Goal: Task Accomplishment & Management: Manage account settings

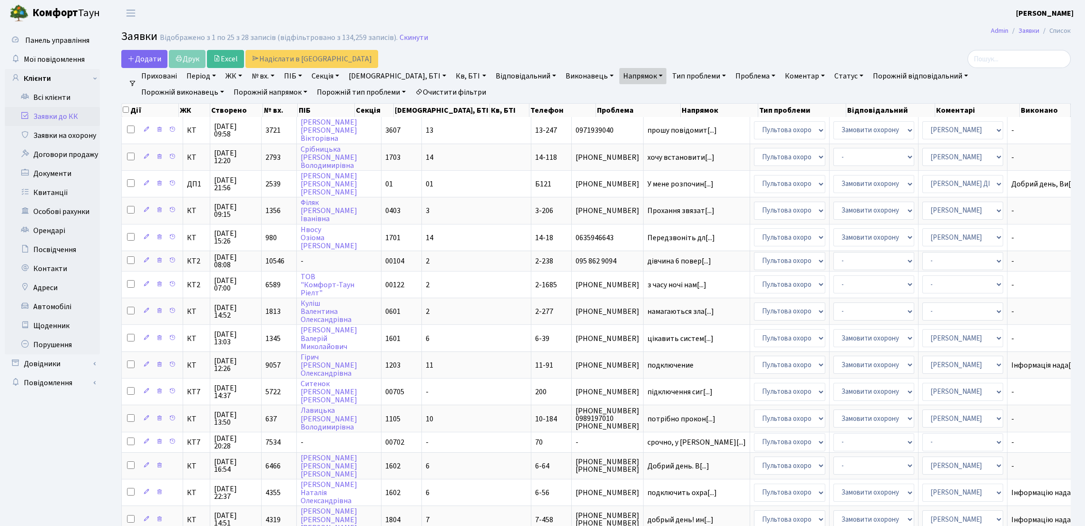
select select "25"
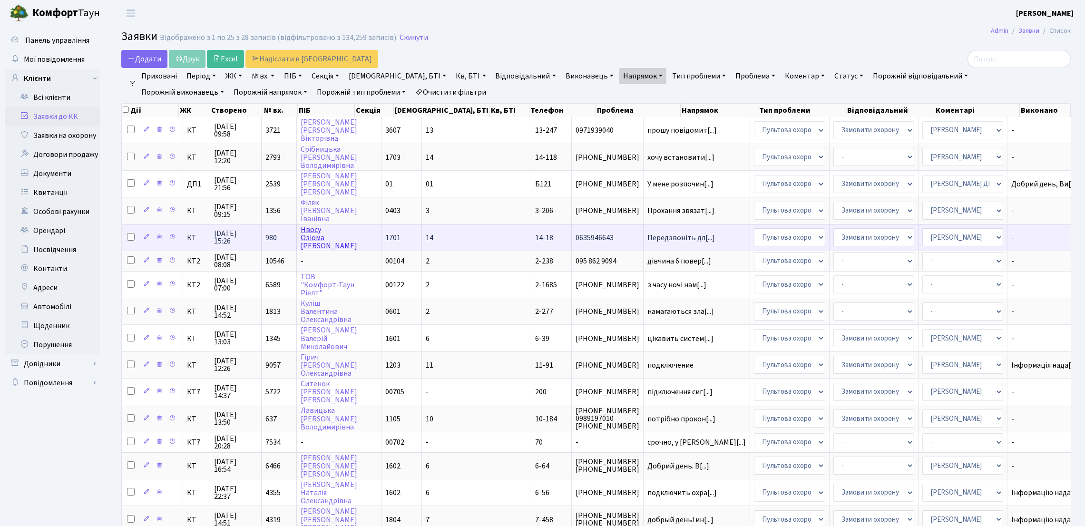
click at [333, 236] on link "Нвосу [PERSON_NAME]" at bounding box center [329, 238] width 57 height 27
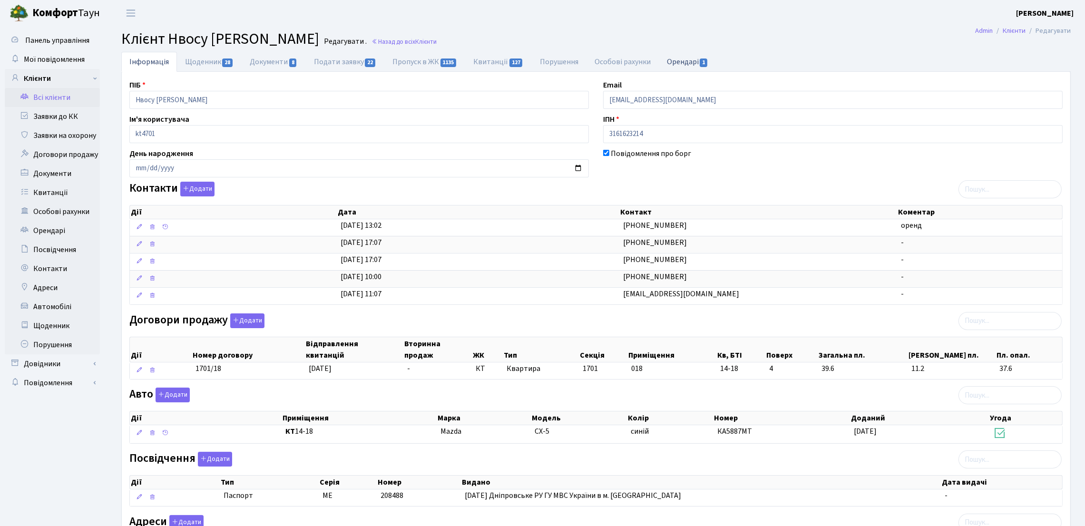
click at [679, 67] on link "Орендарі 1" at bounding box center [688, 62] width 58 height 20
select select "25"
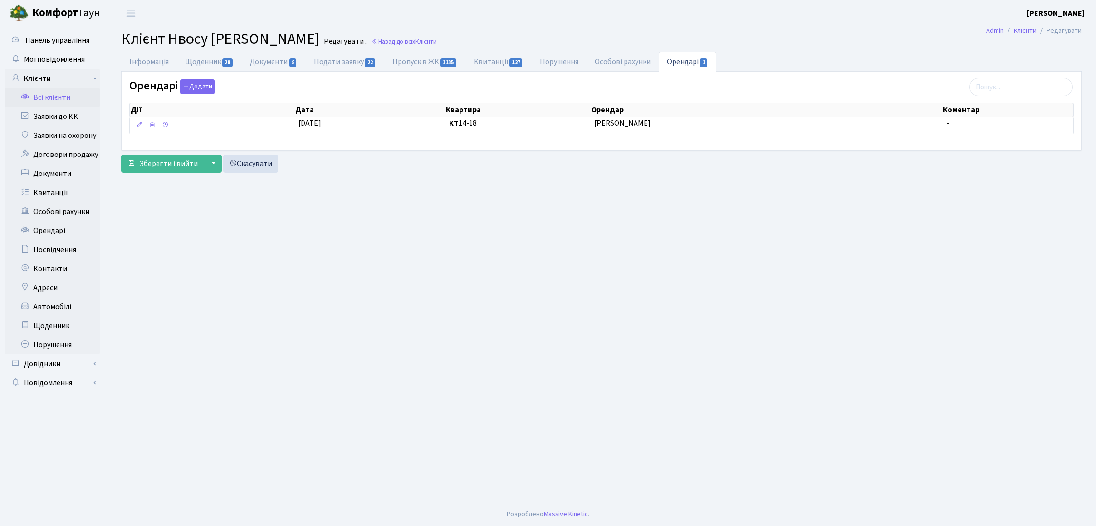
click at [29, 92] on link "Всі клієнти" at bounding box center [52, 97] width 95 height 19
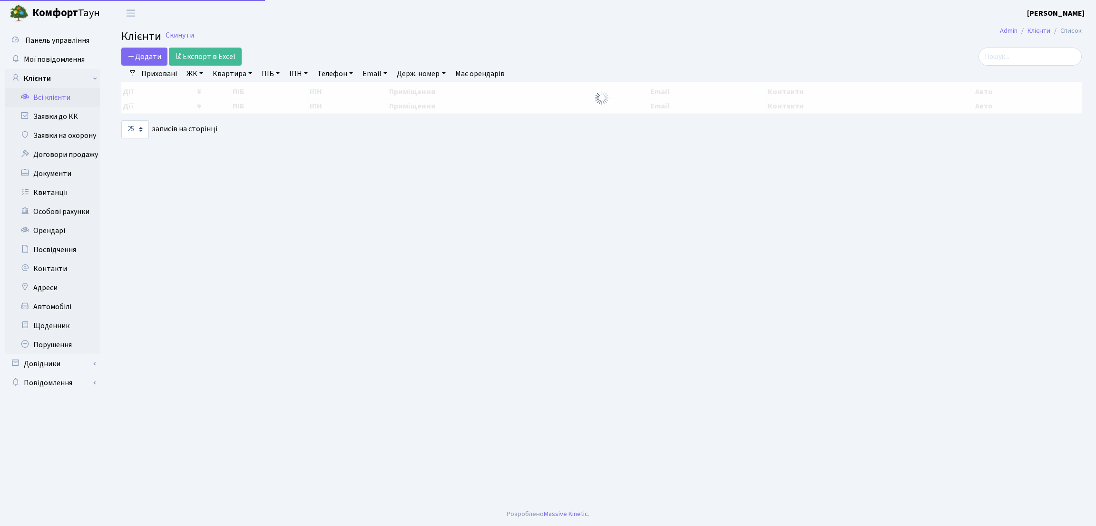
select select "25"
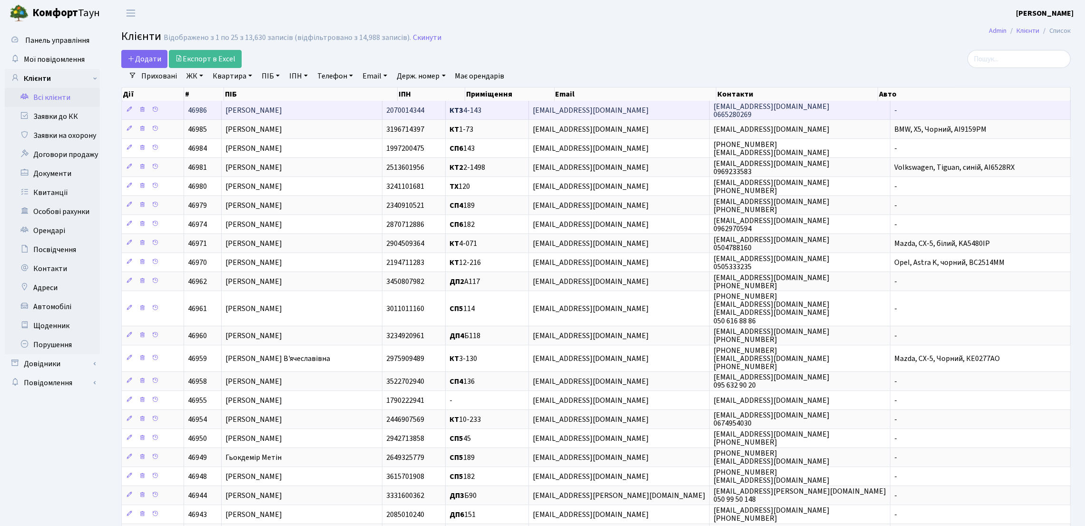
click at [282, 109] on span "Полякова Галина Олександрівна" at bounding box center [253, 110] width 57 height 10
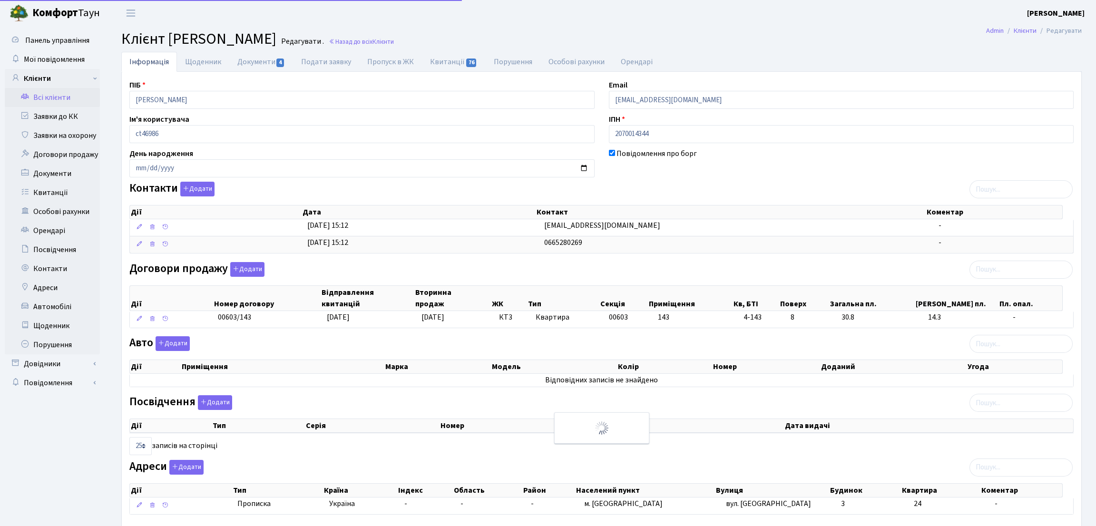
select select "25"
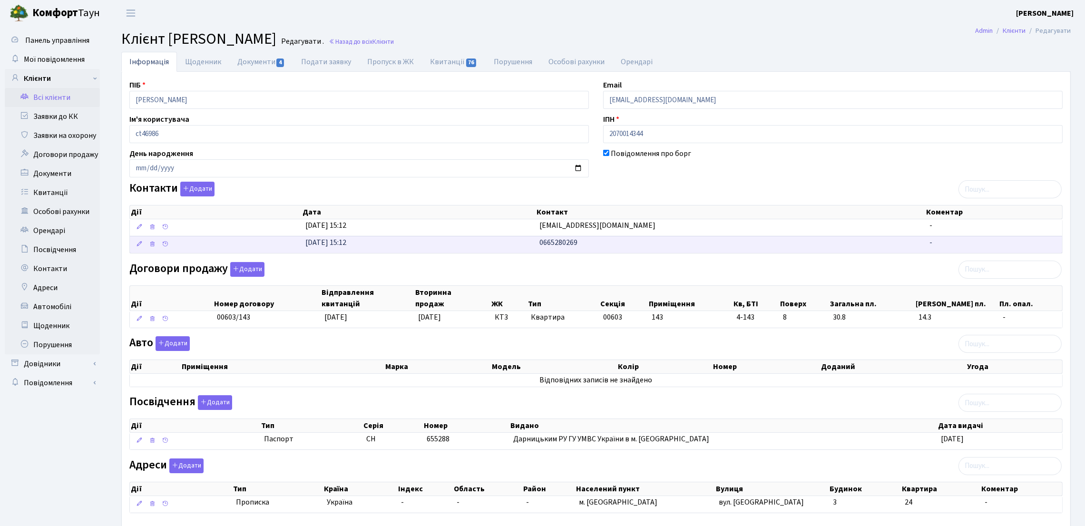
click at [575, 248] on span "0665280269" at bounding box center [558, 242] width 38 height 10
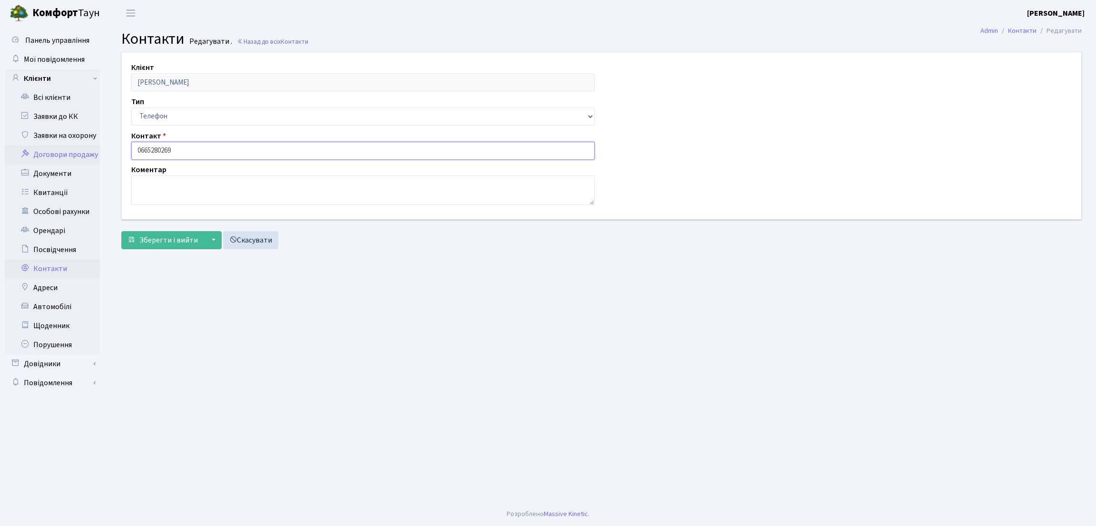
drag, startPoint x: 188, startPoint y: 147, endPoint x: 75, endPoint y: 152, distance: 112.9
click at [66, 150] on div "Панель управління Мої повідомлення Клієнти Всі клієнти Заявки до КК" at bounding box center [548, 264] width 1096 height 476
drag, startPoint x: 132, startPoint y: 294, endPoint x: 88, endPoint y: 217, distance: 89.5
click at [130, 294] on main "Admin Контакти Редагувати Контакти Редагувати . Назад до всіх Контакти Клієнт П…" at bounding box center [601, 264] width 989 height 476
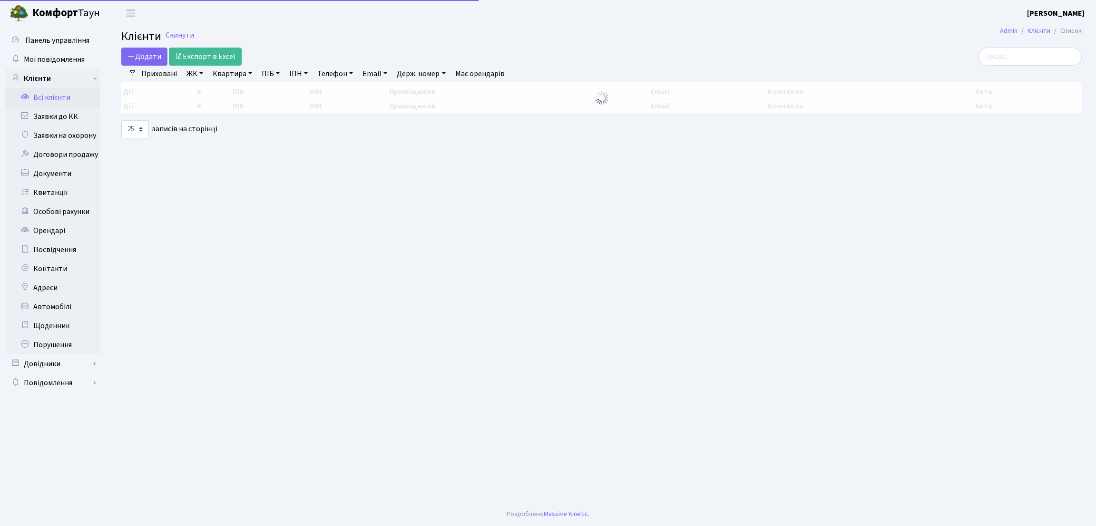
select select "25"
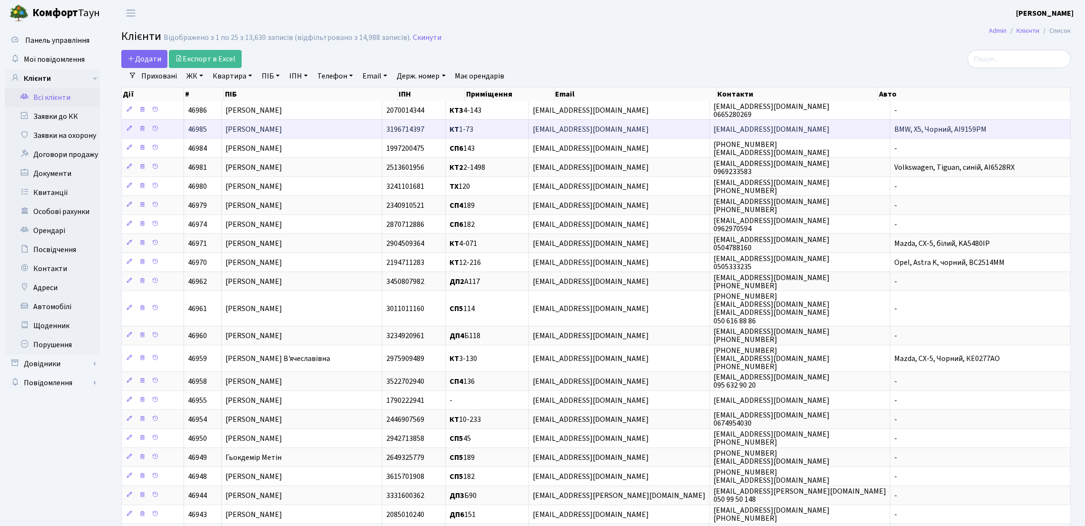
click at [529, 134] on td "КТ 1-73" at bounding box center [487, 128] width 83 height 19
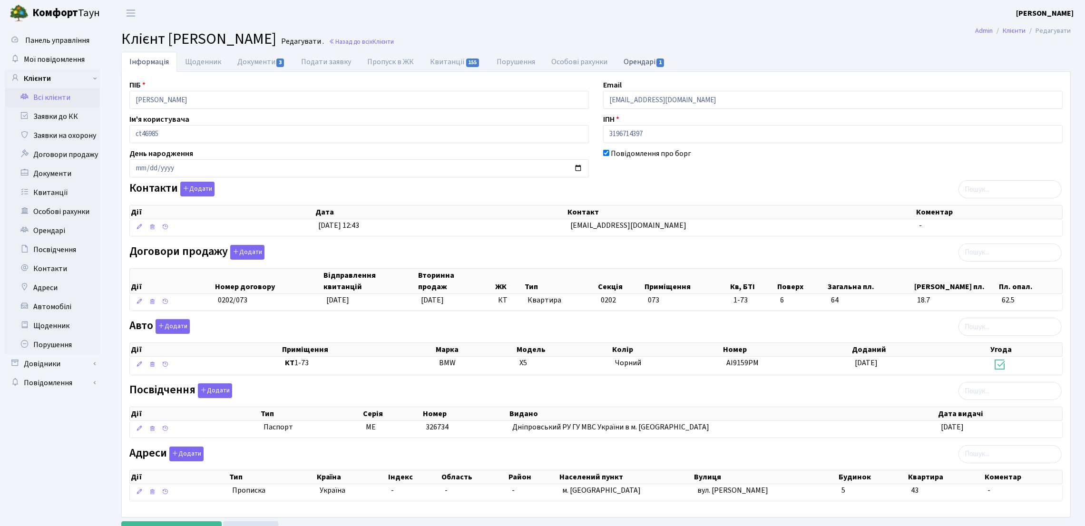
click at [621, 55] on link "Орендарі 1" at bounding box center [645, 62] width 58 height 20
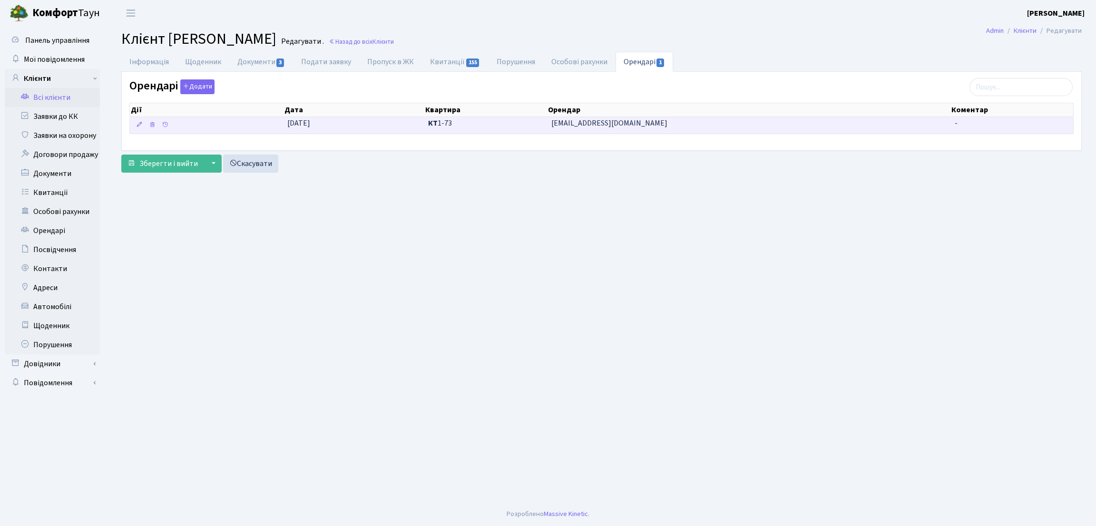
click at [524, 124] on span "КТ 1-73" at bounding box center [485, 123] width 115 height 11
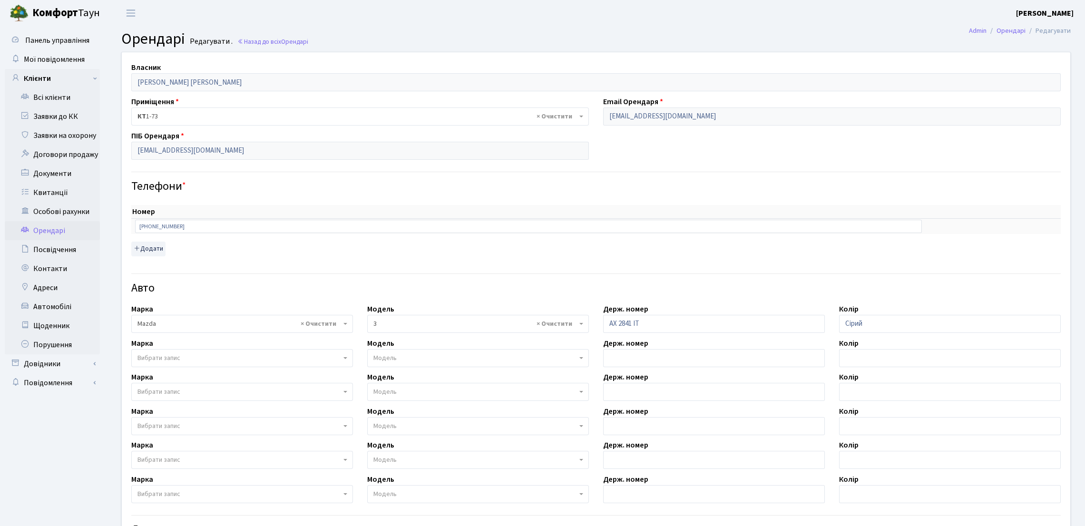
select select "2763"
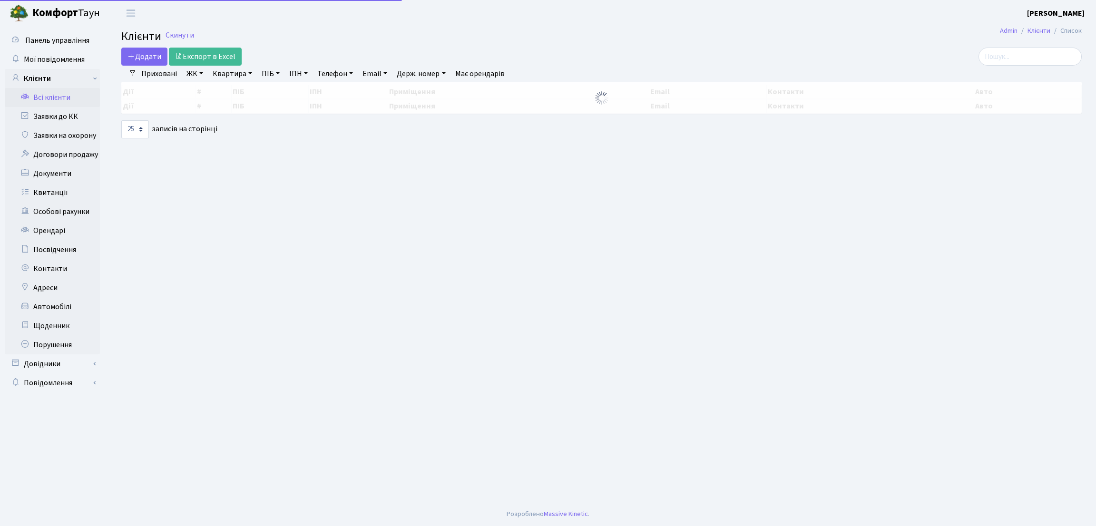
select select "25"
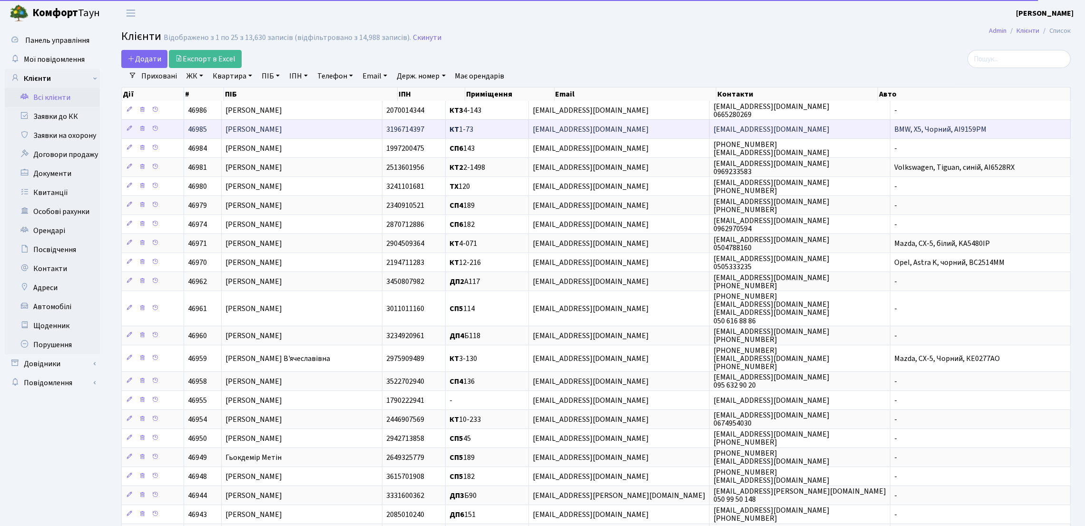
click at [322, 129] on td "Баженов Євген Юрійович" at bounding box center [302, 128] width 161 height 19
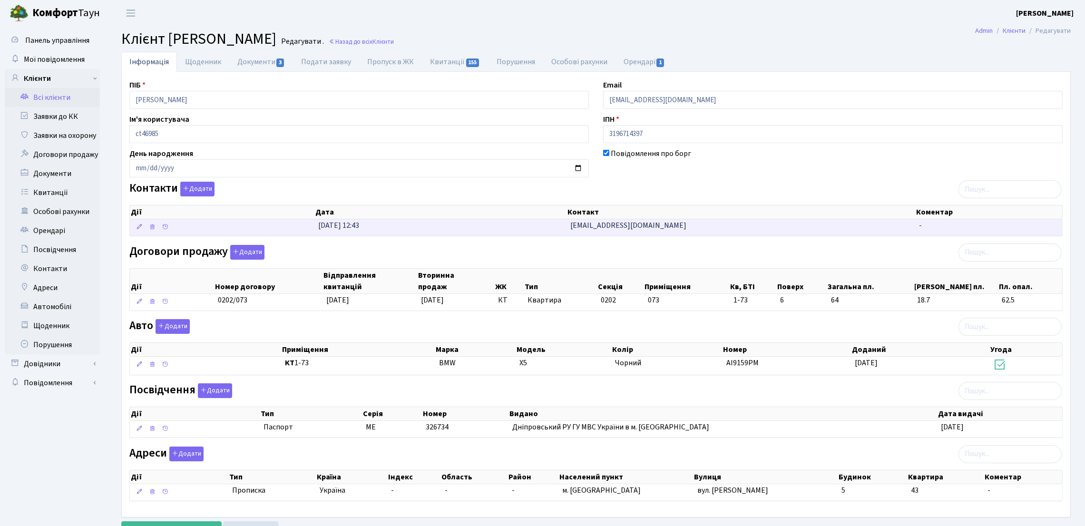
click at [616, 225] on span "[EMAIL_ADDRESS][DOMAIN_NAME]" at bounding box center [628, 225] width 116 height 10
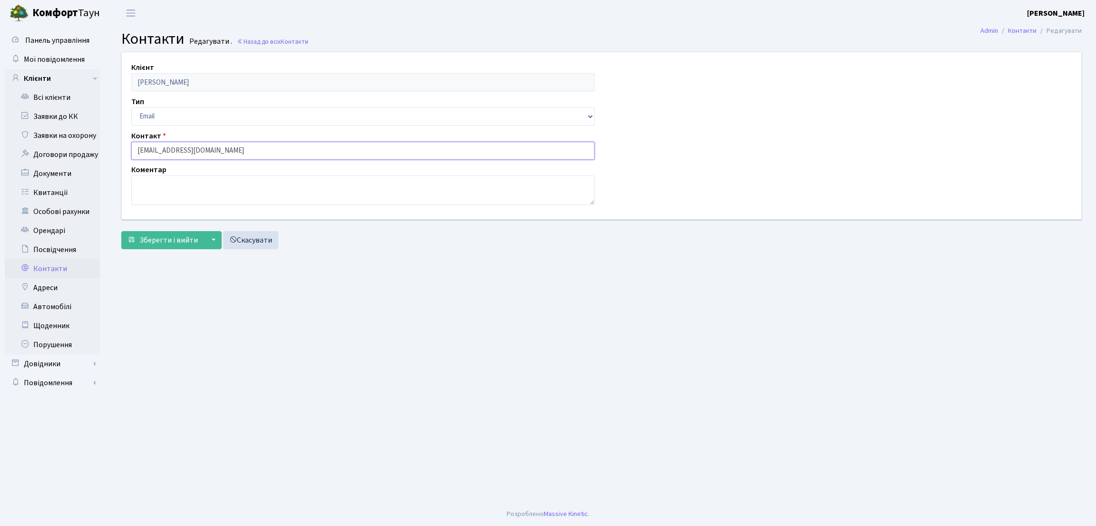
drag, startPoint x: 174, startPoint y: 151, endPoint x: 107, endPoint y: 149, distance: 66.6
click at [107, 149] on div "Клієнт [PERSON_NAME] Тип Email Телефон Контакт [EMAIL_ADDRESS][DOMAIN_NAME] Ком…" at bounding box center [601, 153] width 989 height 202
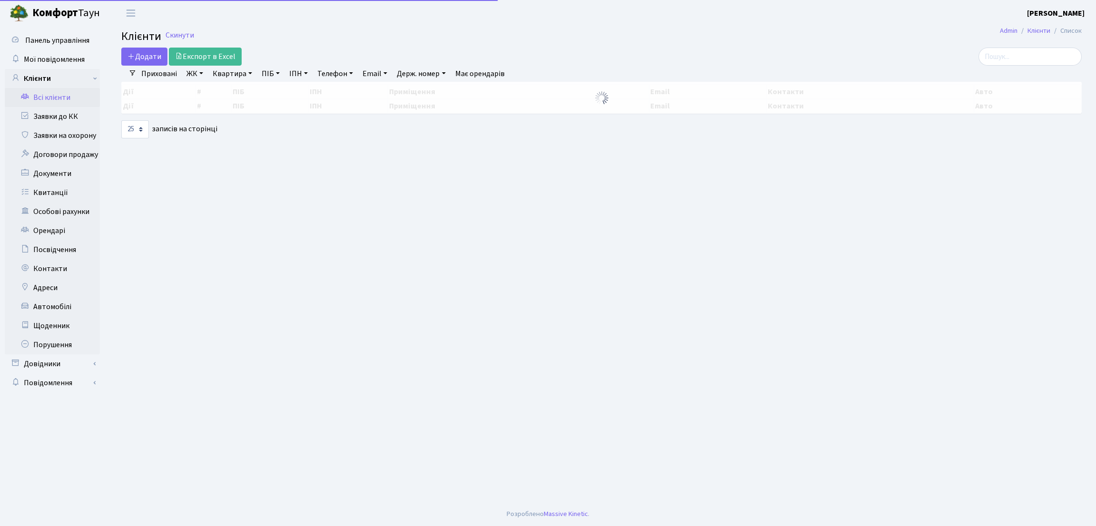
select select "25"
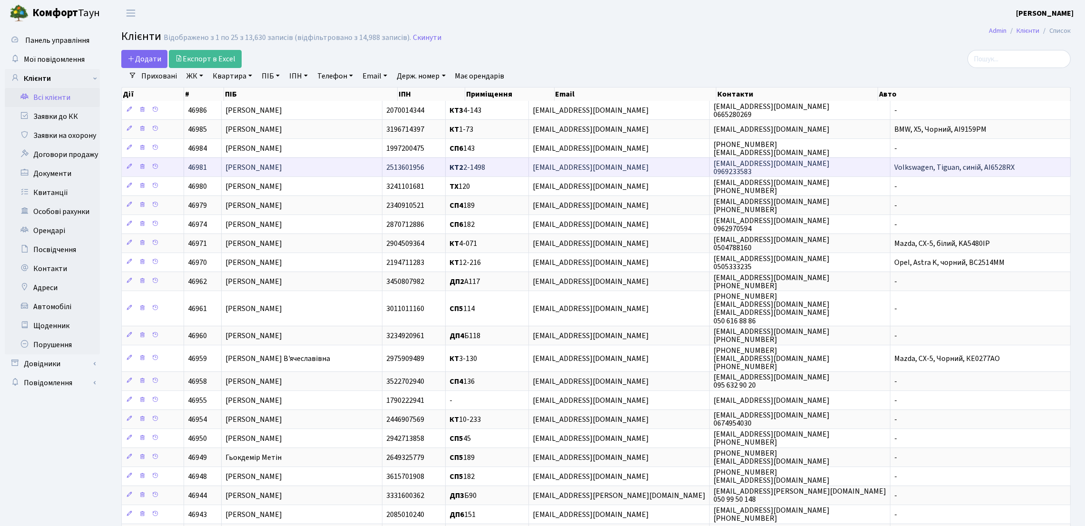
click at [282, 166] on span "Савчин Владислав Васильович" at bounding box center [253, 167] width 57 height 10
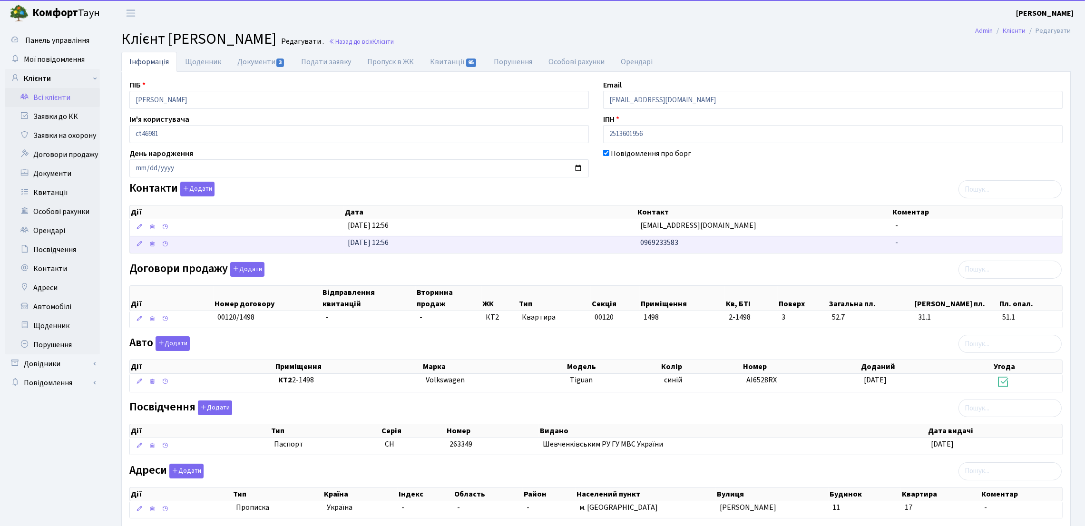
click at [662, 249] on td "0969233583" at bounding box center [763, 244] width 255 height 17
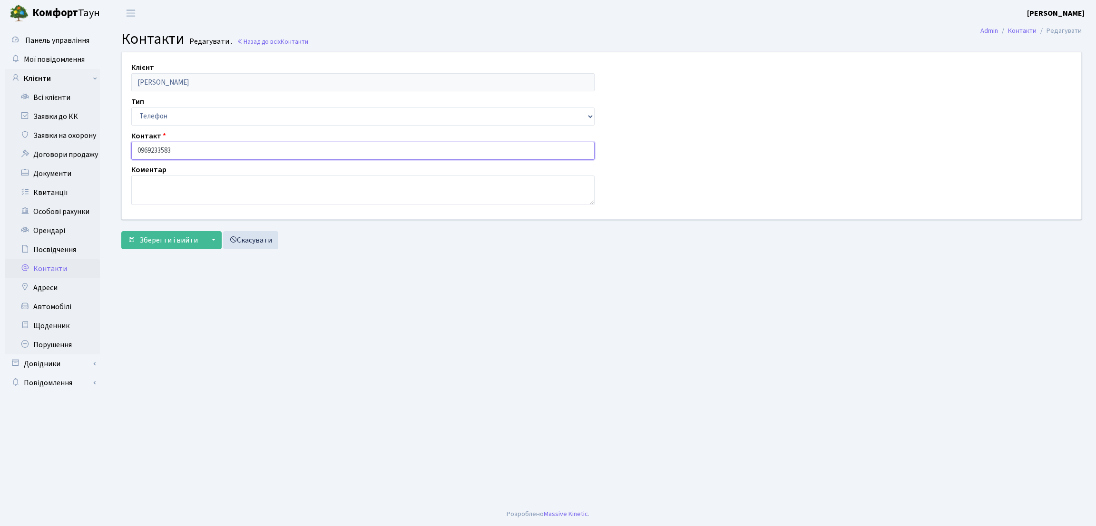
drag, startPoint x: 167, startPoint y: 152, endPoint x: 105, endPoint y: 143, distance: 63.4
click at [105, 143] on div "Панель управління Мої повідомлення Клієнти Всі клієнти Заявки до КК" at bounding box center [548, 264] width 1096 height 476
click at [145, 357] on main "Admin Контакти Редагувати Контакти Редагувати . Назад до всіх Контакти Клієнт […" at bounding box center [601, 264] width 989 height 476
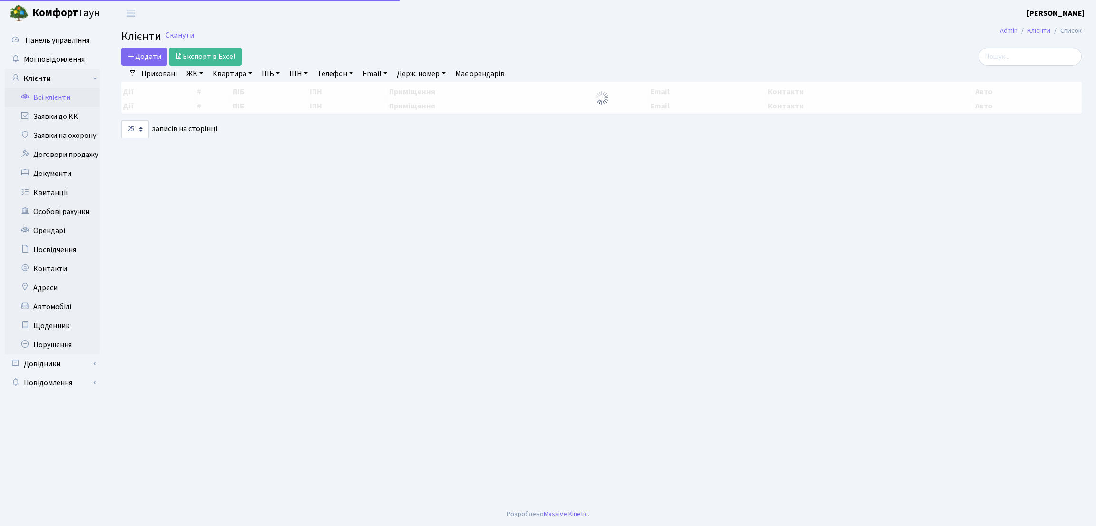
select select "25"
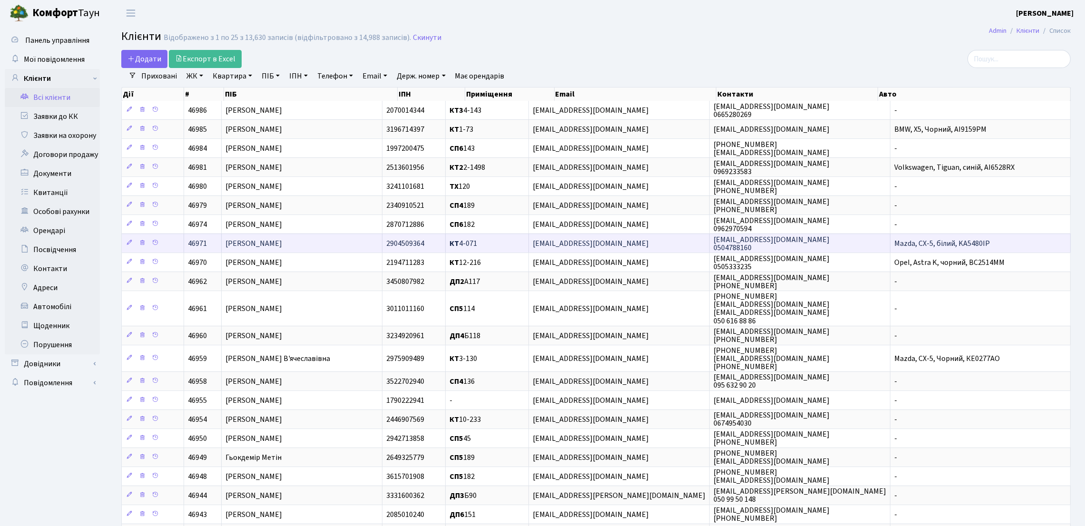
click at [282, 247] on span "[PERSON_NAME]" at bounding box center [253, 243] width 57 height 10
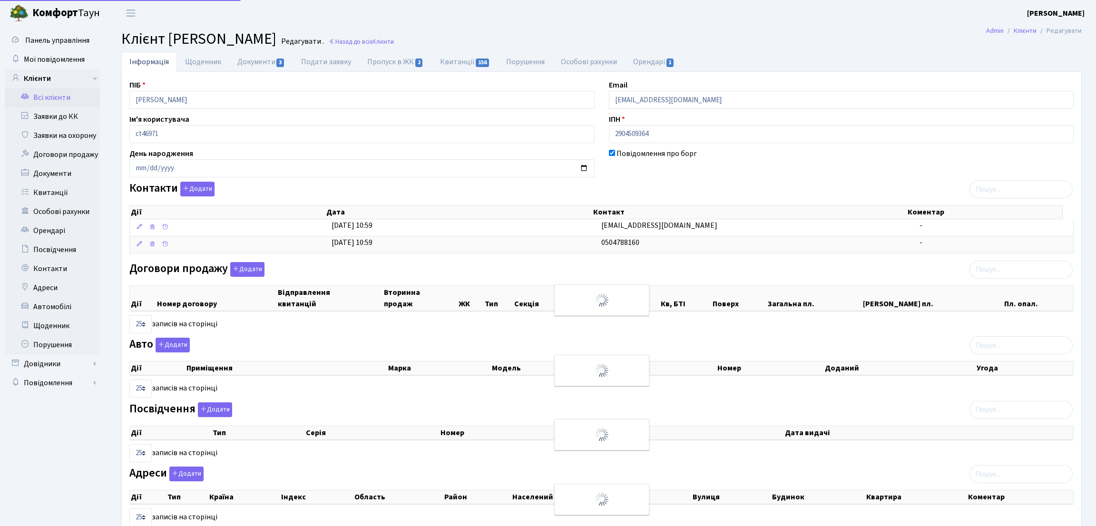
select select "25"
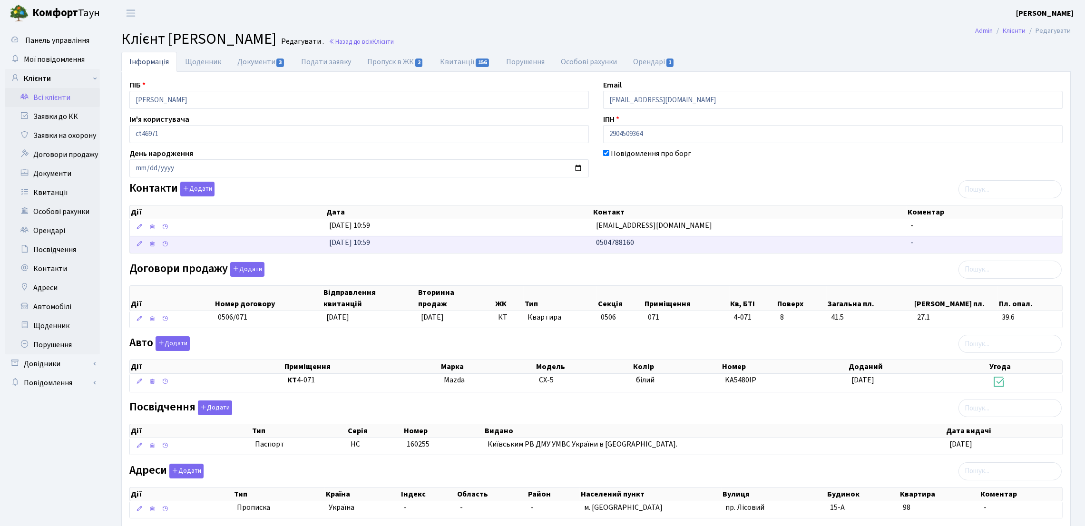
click at [594, 243] on td "0504788160" at bounding box center [749, 244] width 314 height 17
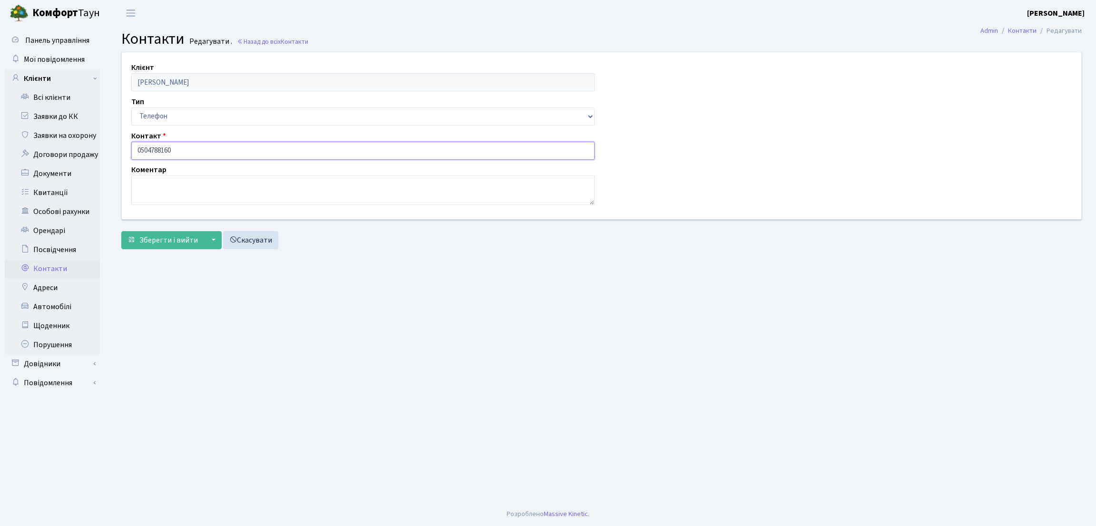
drag, startPoint x: 132, startPoint y: 151, endPoint x: 107, endPoint y: 148, distance: 25.3
click at [107, 148] on div "Клієнт Горячун Яна Володимирівна Тип Email Телефон Контакт 0504788160 Коментар …" at bounding box center [601, 153] width 989 height 202
click at [132, 327] on main "Admin Контакти Редагувати Контакти Редагувати . Назад до всіх Контакти Клієнт Г…" at bounding box center [601, 264] width 989 height 476
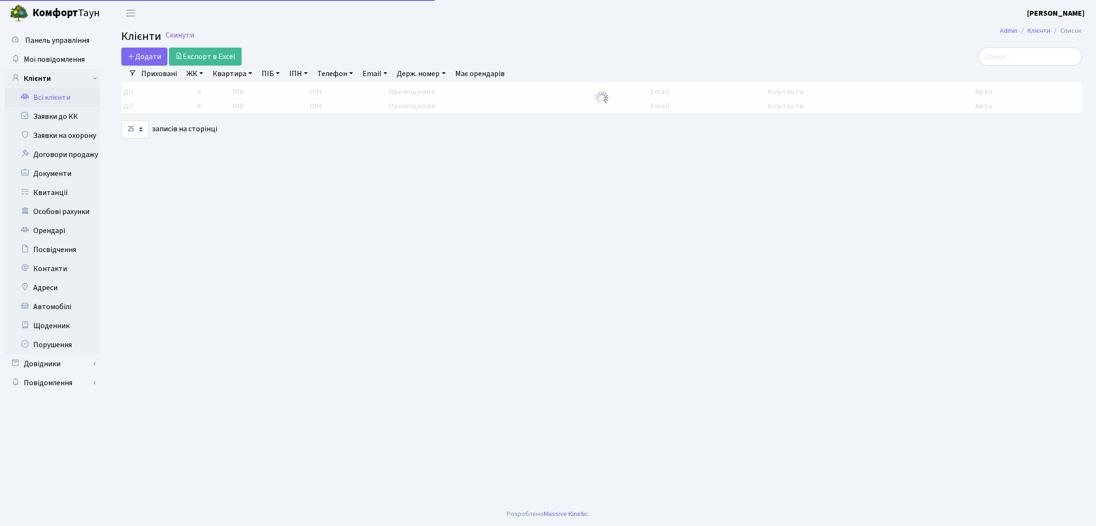
select select "25"
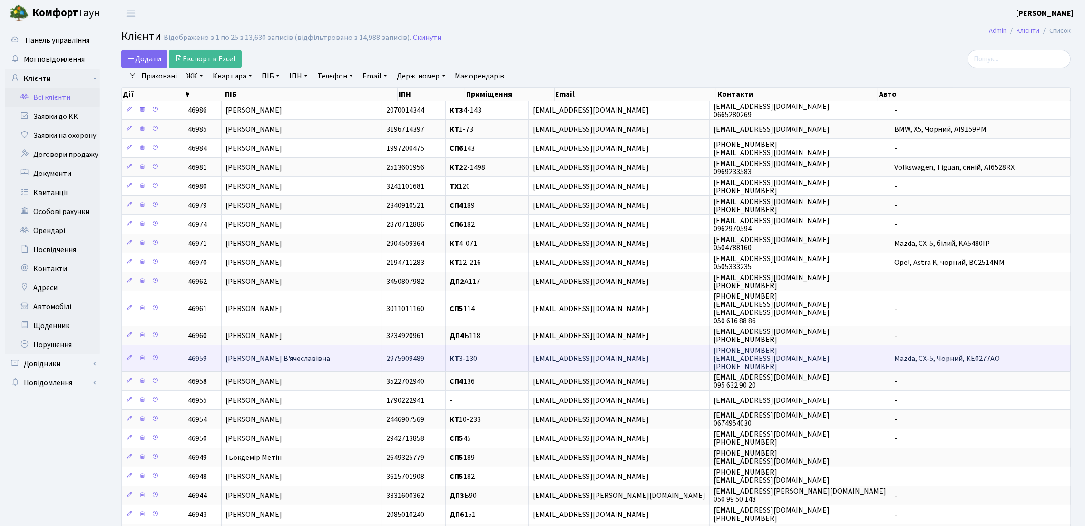
click at [321, 364] on span "Ковальова Олена В'ячеславівна" at bounding box center [277, 358] width 105 height 10
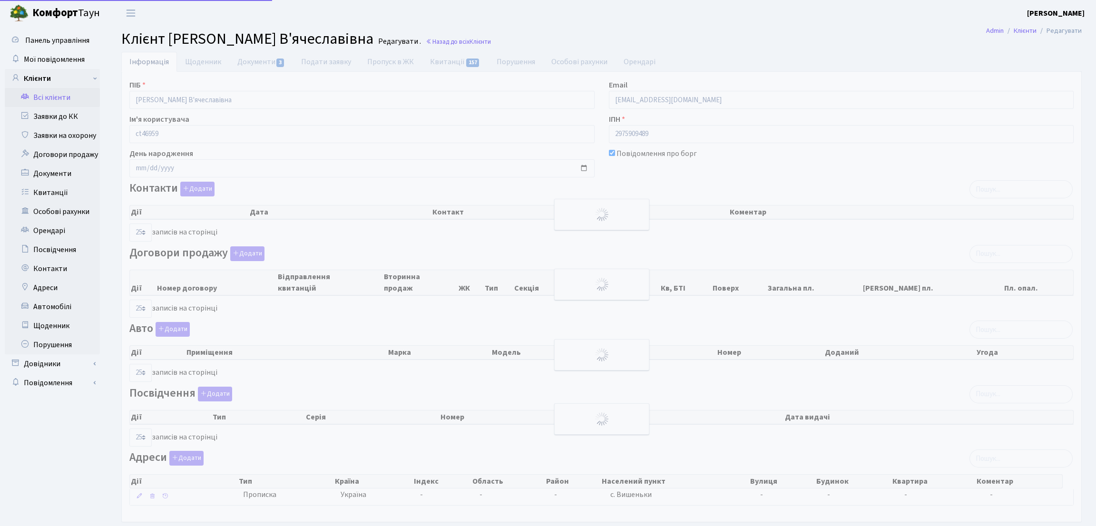
select select "25"
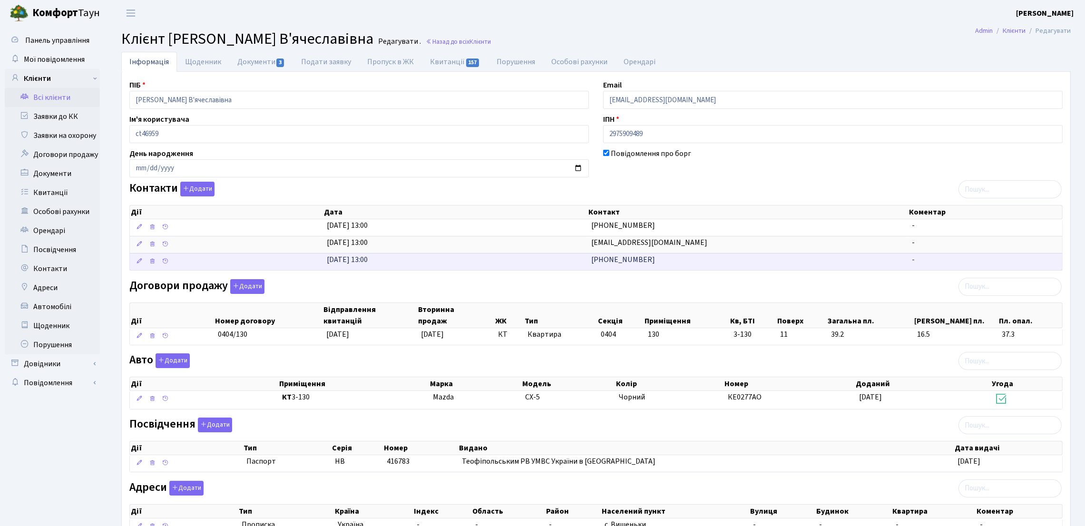
click at [633, 268] on td "[PHONE_NUMBER]" at bounding box center [747, 261] width 321 height 17
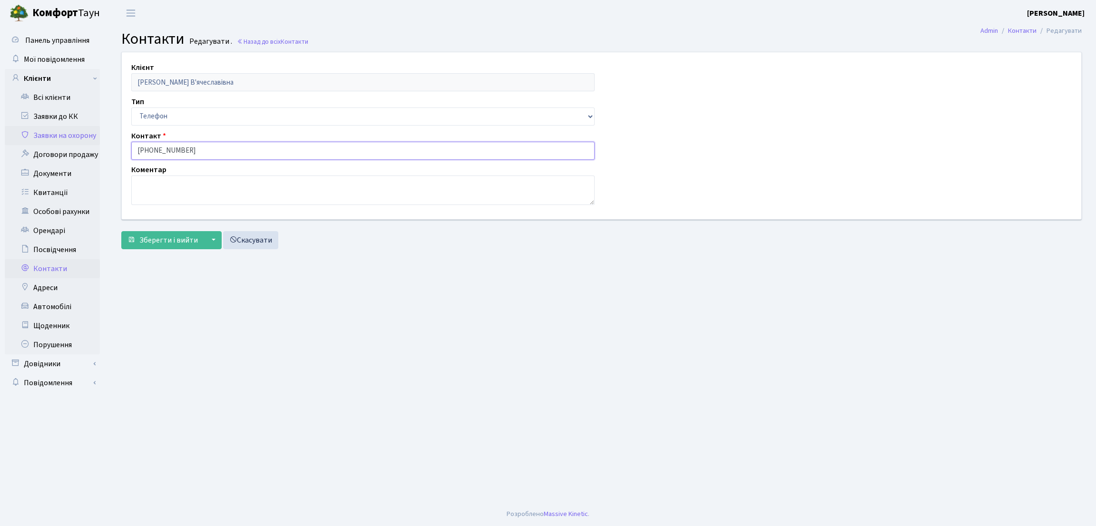
drag, startPoint x: 204, startPoint y: 143, endPoint x: 53, endPoint y: 143, distance: 151.3
click at [53, 143] on div "Панель управління Мої повідомлення Клієнти Всі клієнти Заявки до КК" at bounding box center [548, 264] width 1096 height 476
click at [159, 355] on main "Admin Контакти Редагувати Контакти Редагувати . Назад до всіх Контакти Клієнт К…" at bounding box center [601, 264] width 989 height 476
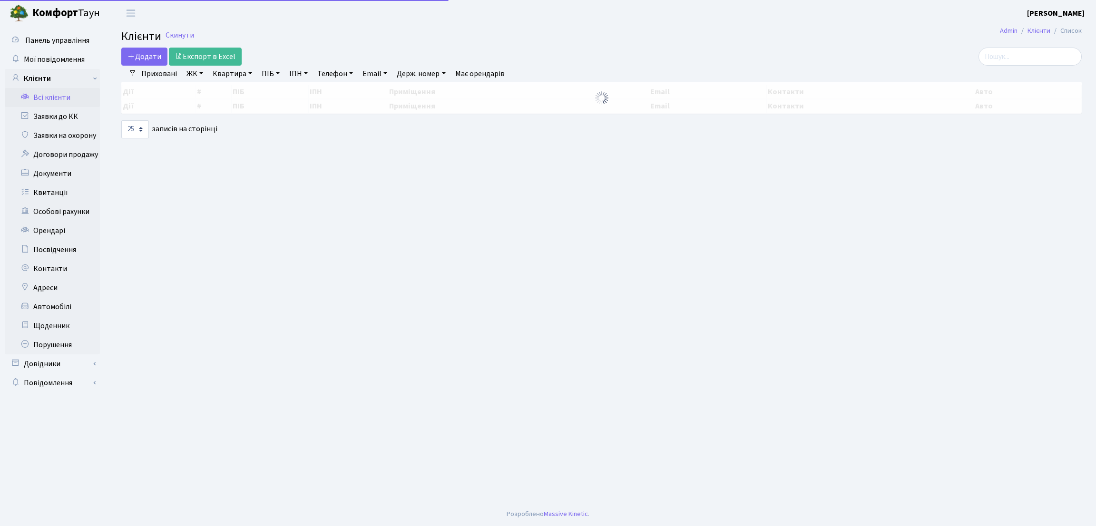
select select "25"
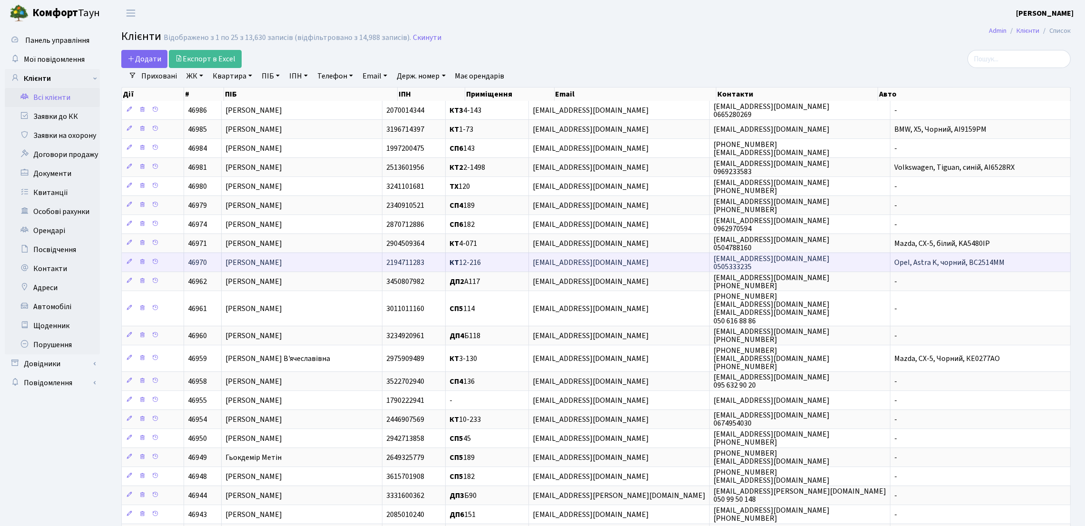
click at [341, 267] on td "Базелюк Галина Олександрівна" at bounding box center [302, 262] width 161 height 19
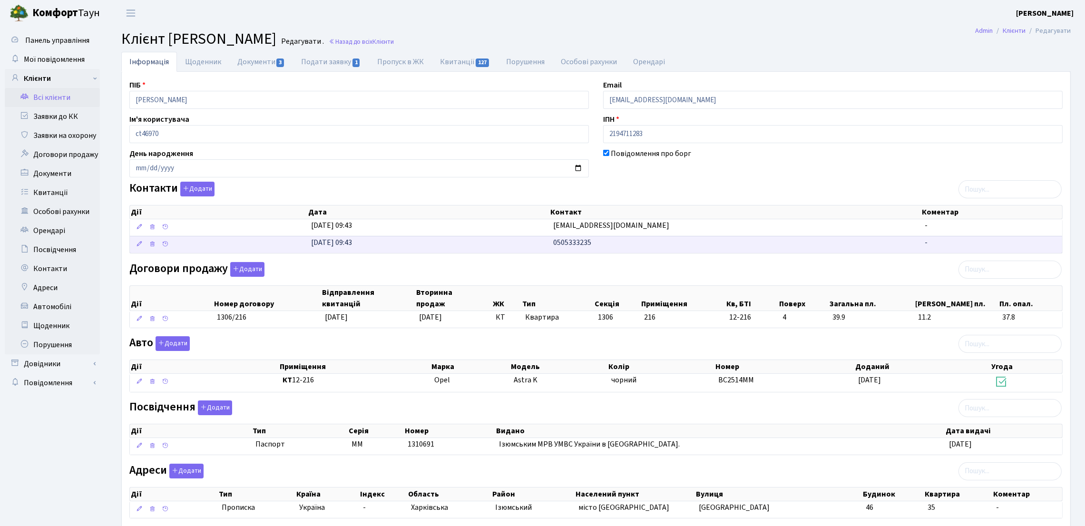
click at [627, 246] on td "0505333235" at bounding box center [735, 244] width 372 height 17
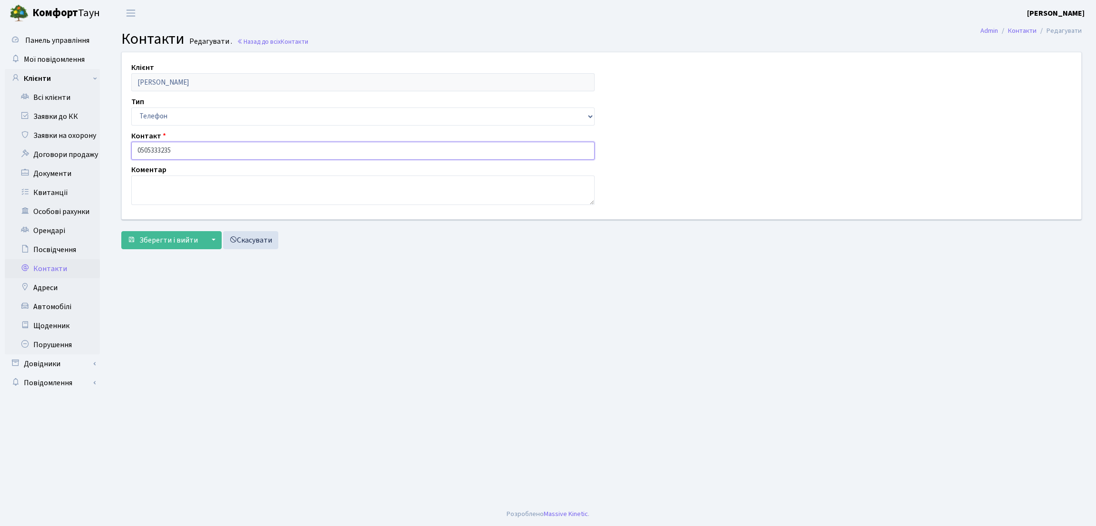
drag, startPoint x: 210, startPoint y: 151, endPoint x: 103, endPoint y: 149, distance: 106.6
click at [103, 149] on div "Панель управління Мої повідомлення Клієнти Всі клієнти Заявки до КК" at bounding box center [548, 264] width 1096 height 476
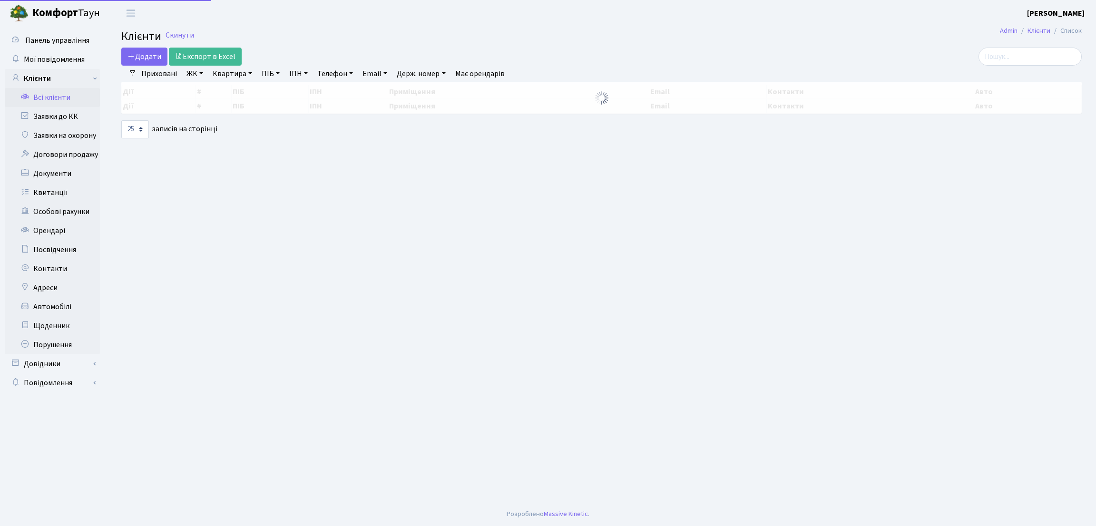
select select "25"
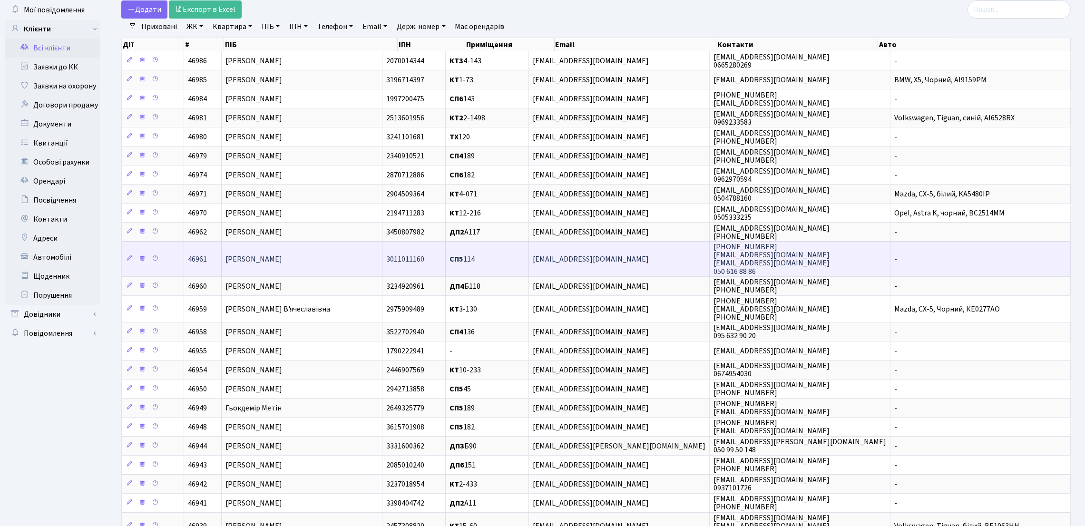
scroll to position [71, 0]
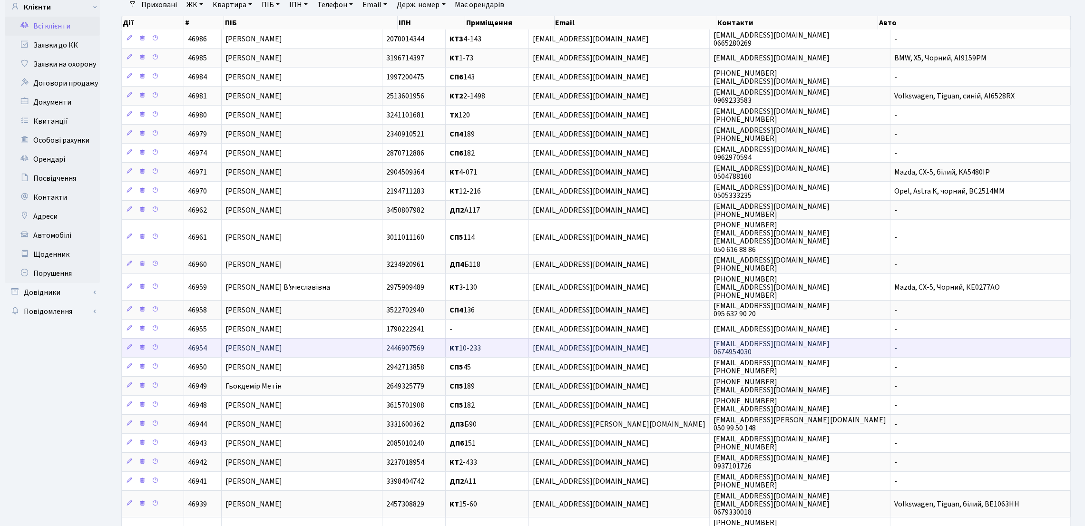
click at [329, 356] on td "[PERSON_NAME]" at bounding box center [302, 347] width 161 height 19
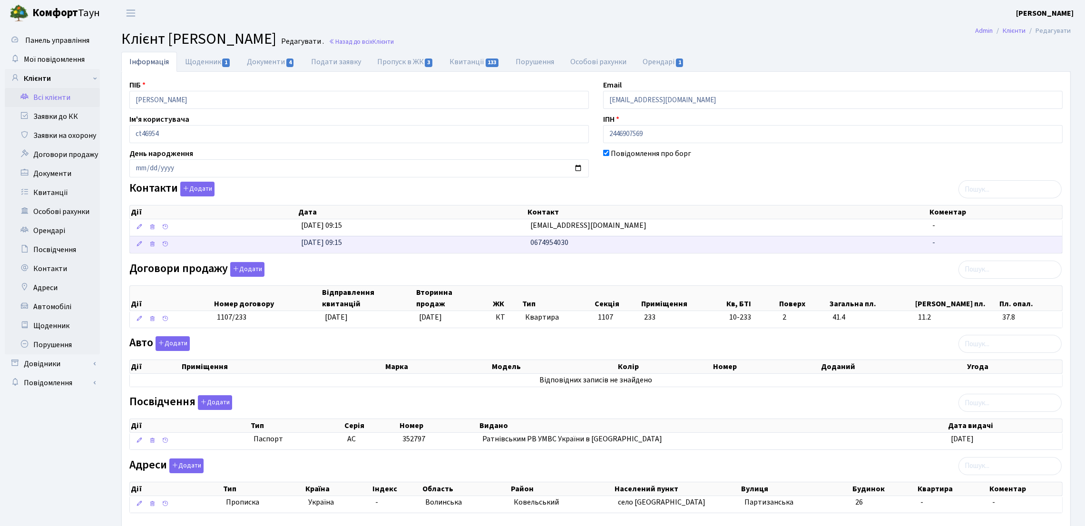
click at [603, 237] on td "0674954030" at bounding box center [728, 244] width 402 height 17
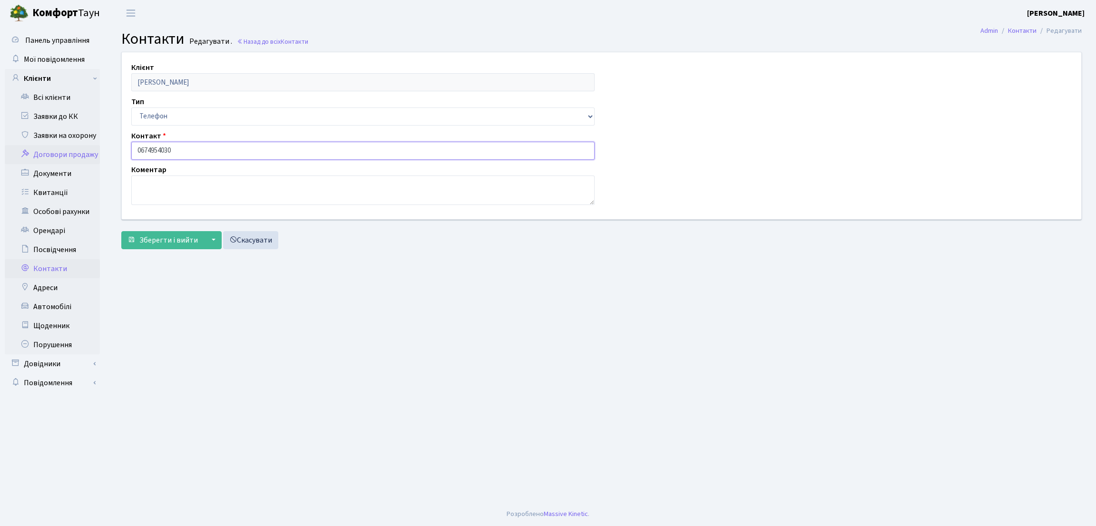
drag, startPoint x: 166, startPoint y: 153, endPoint x: 98, endPoint y: 152, distance: 67.5
click at [98, 152] on div "Панель управління Мої повідомлення Клієнти Всі клієнти Заявки до КК" at bounding box center [548, 264] width 1096 height 476
drag, startPoint x: 156, startPoint y: 343, endPoint x: 152, endPoint y: 335, distance: 9.4
click at [156, 343] on main "Admin Контакти Редагувати Контакти Редагувати . Назад до всіх Контакти Клієнт […" at bounding box center [601, 264] width 989 height 476
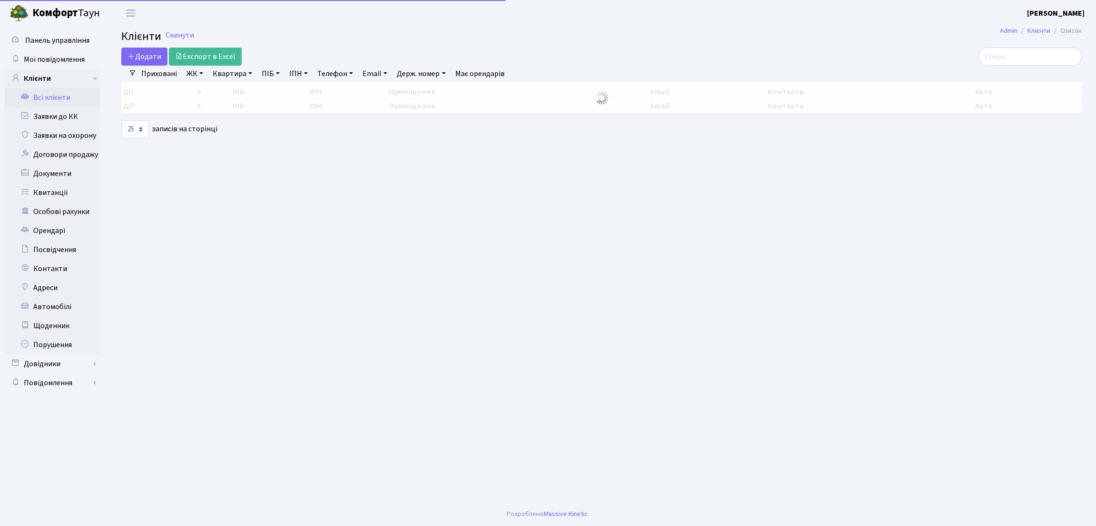
select select "25"
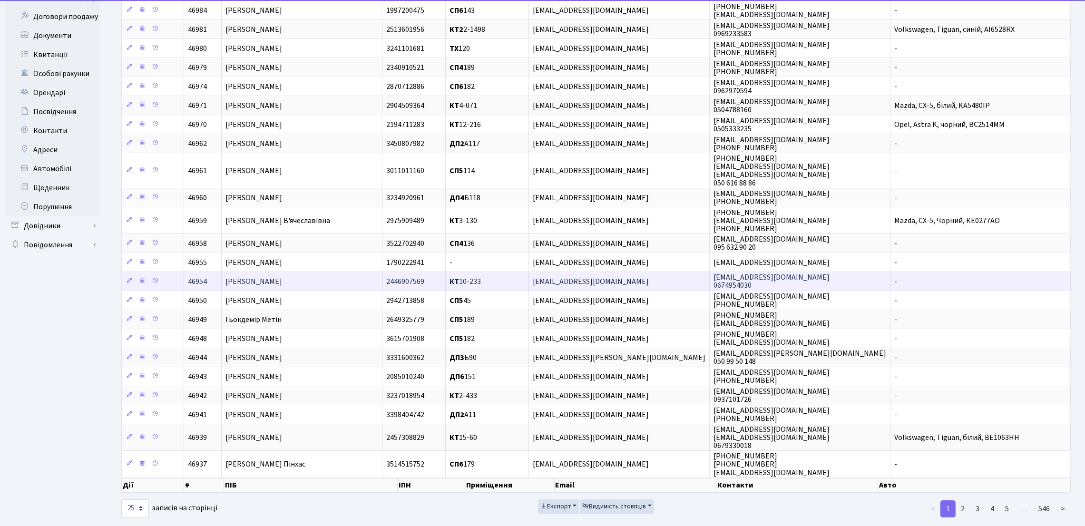
scroll to position [161, 0]
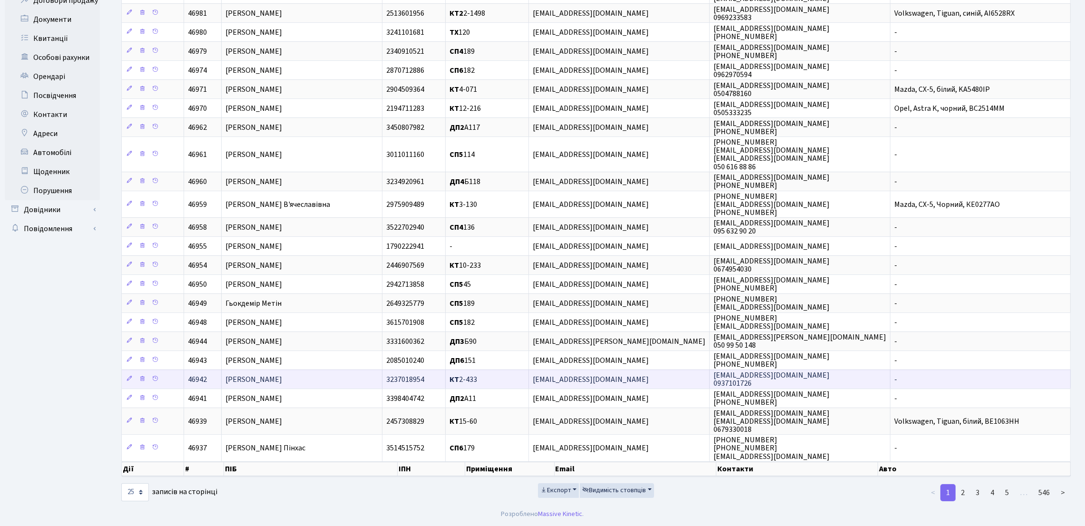
click at [282, 381] on span "[PERSON_NAME]" at bounding box center [253, 379] width 57 height 10
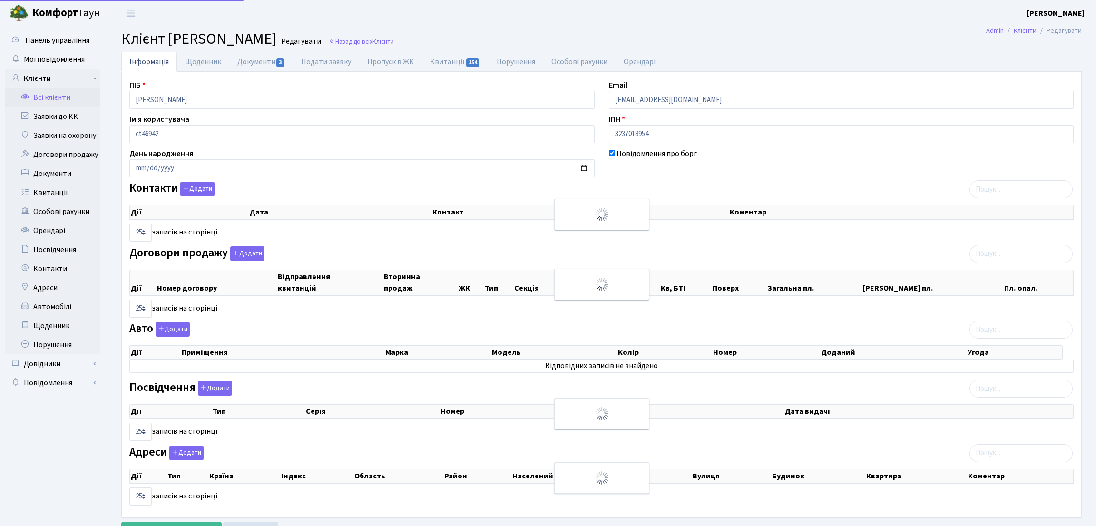
select select "25"
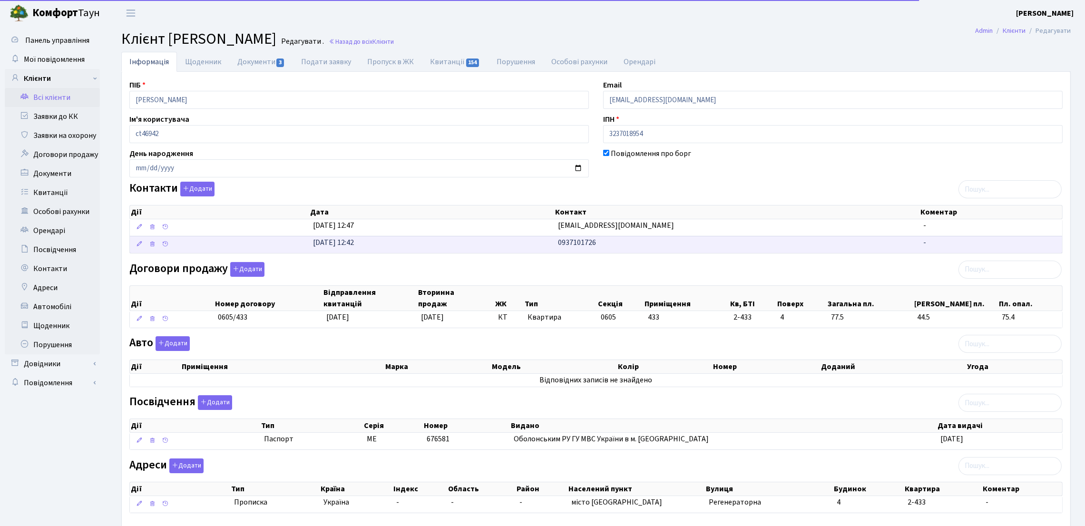
click at [659, 246] on td "0937101726" at bounding box center [736, 244] width 365 height 17
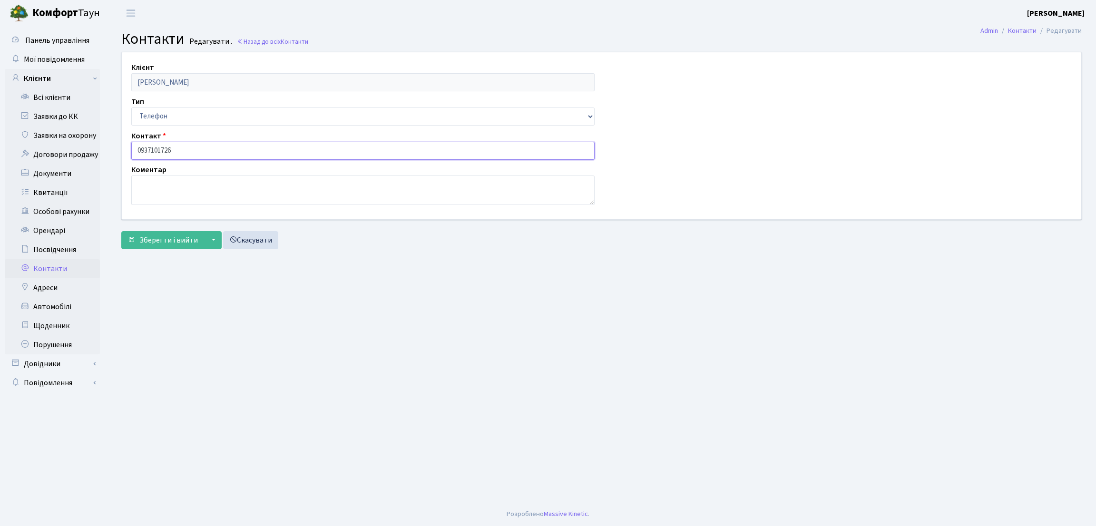
drag, startPoint x: 179, startPoint y: 150, endPoint x: 112, endPoint y: 144, distance: 67.3
click at [112, 144] on div "Клієнт Скрипка Олександр Олегович Тип Email Телефон Контакт 0937101726 Коментар…" at bounding box center [601, 153] width 989 height 202
click at [147, 338] on main "Admin Контакти Редагувати Контакти Редагувати . Назад до всіх Контакти Клієнт С…" at bounding box center [601, 264] width 989 height 476
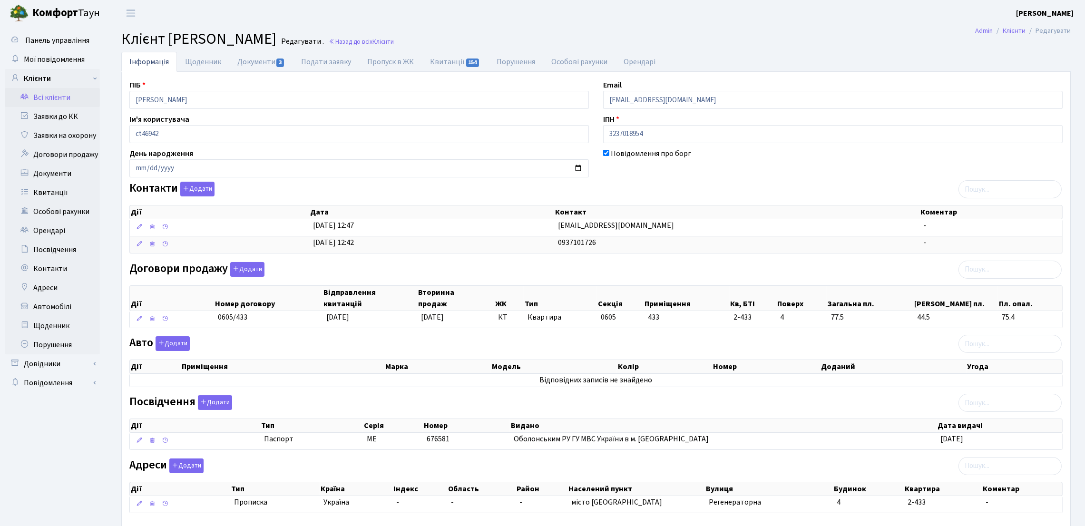
scroll to position [57, 0]
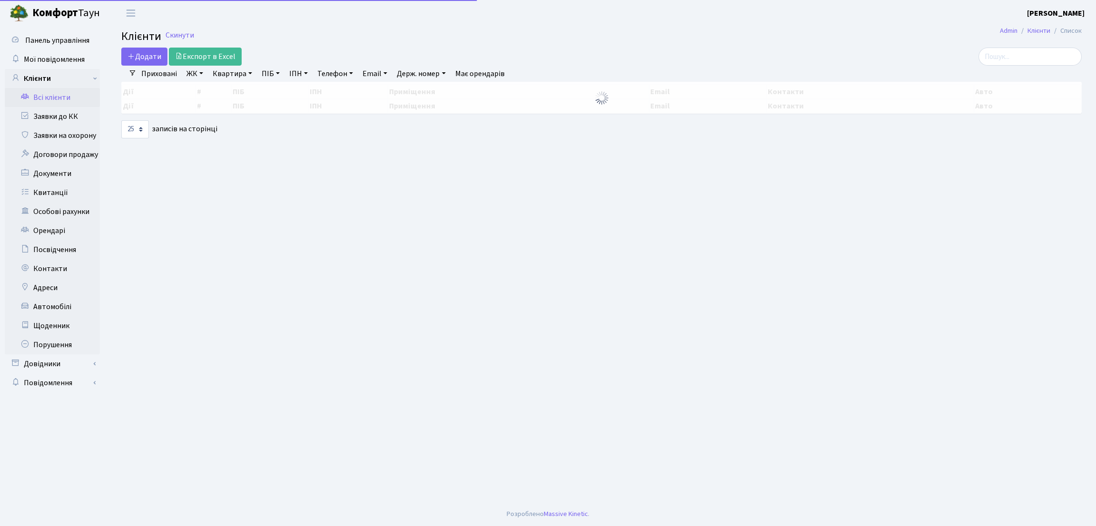
select select "25"
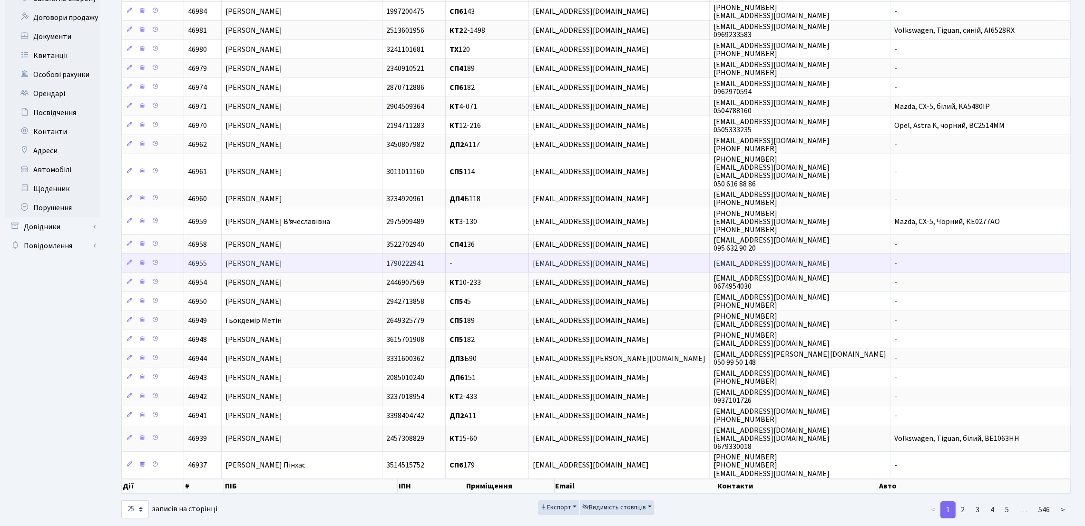
scroll to position [161, 0]
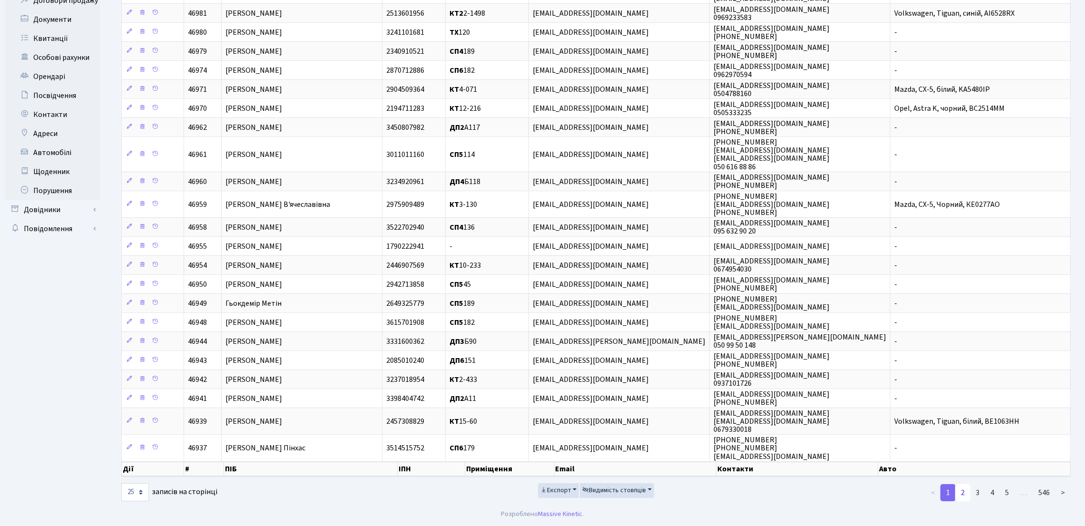
drag, startPoint x: 963, startPoint y: 495, endPoint x: 956, endPoint y: 488, distance: 9.8
click at [963, 494] on link "2" at bounding box center [962, 492] width 15 height 17
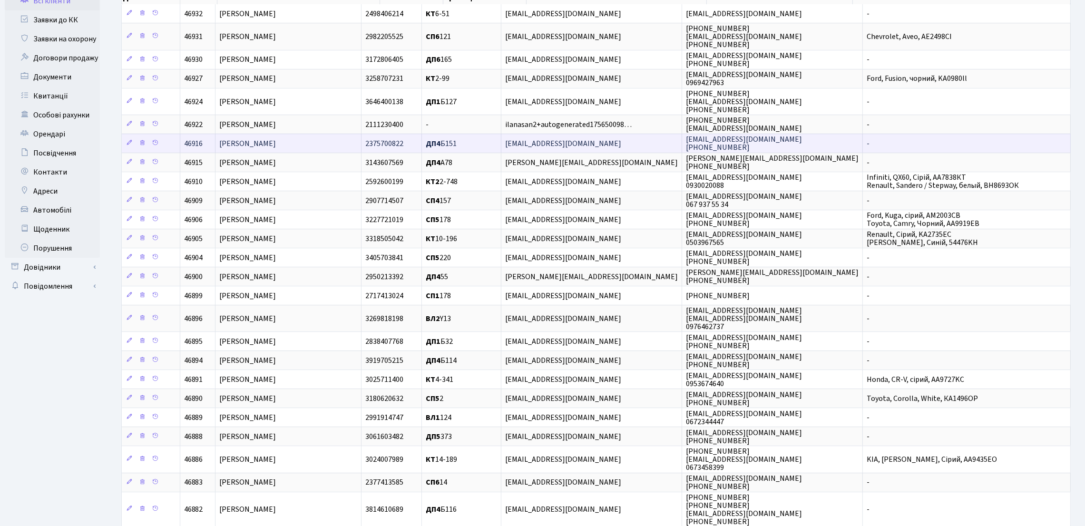
scroll to position [0, 0]
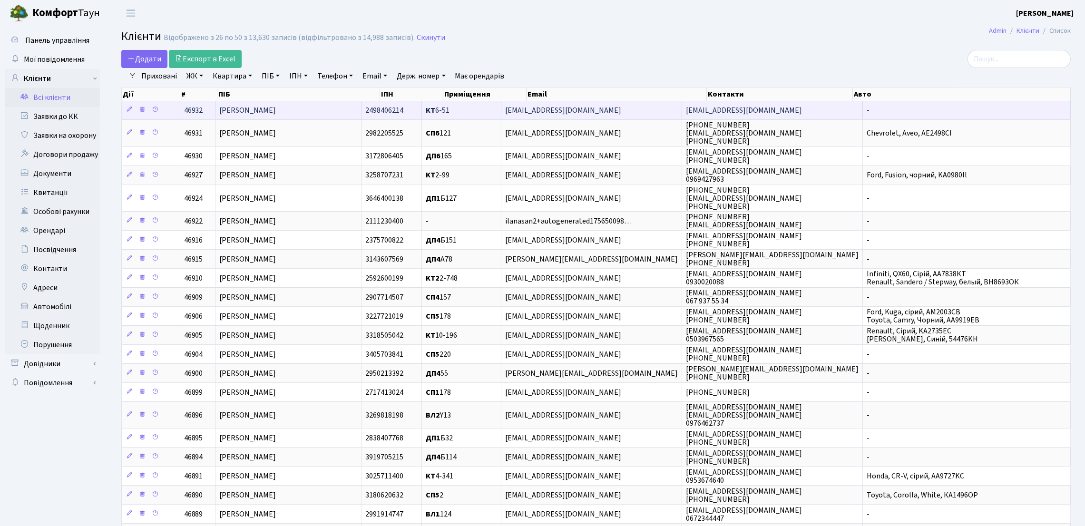
click at [313, 101] on td "[PERSON_NAME]" at bounding box center [288, 110] width 146 height 19
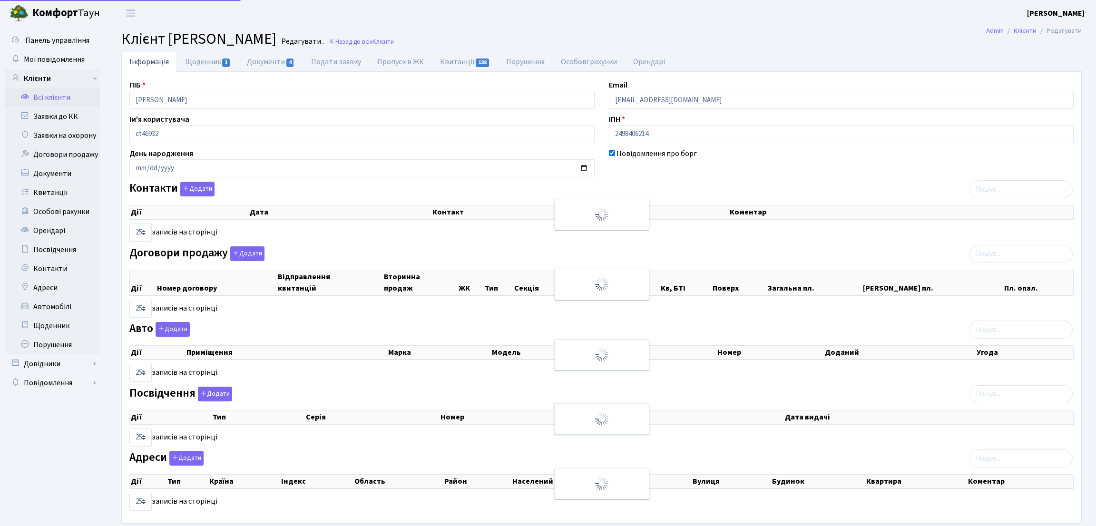
select select "25"
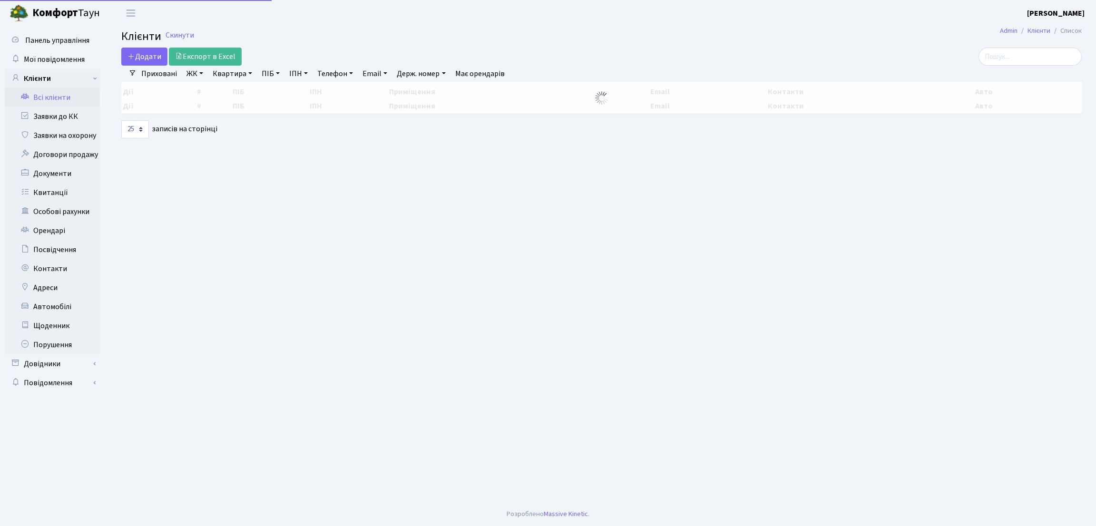
select select "25"
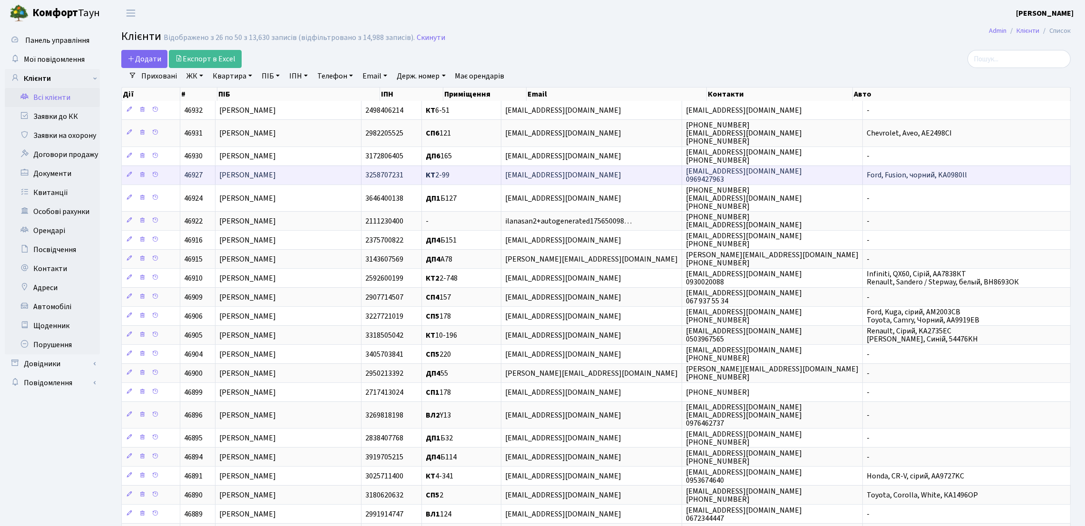
click at [276, 178] on span "Кушнір Дмитро Олександрович" at bounding box center [247, 175] width 57 height 10
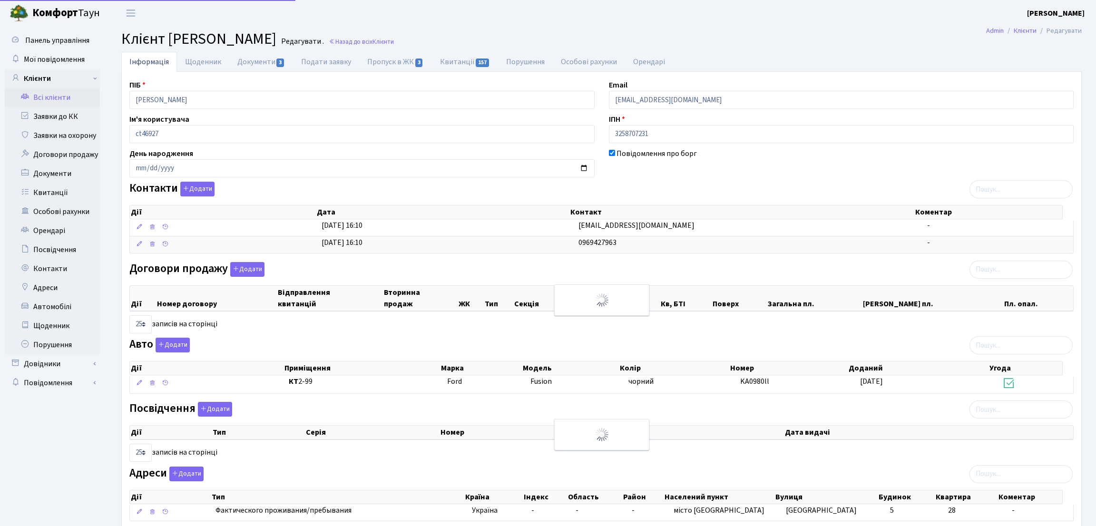
select select "25"
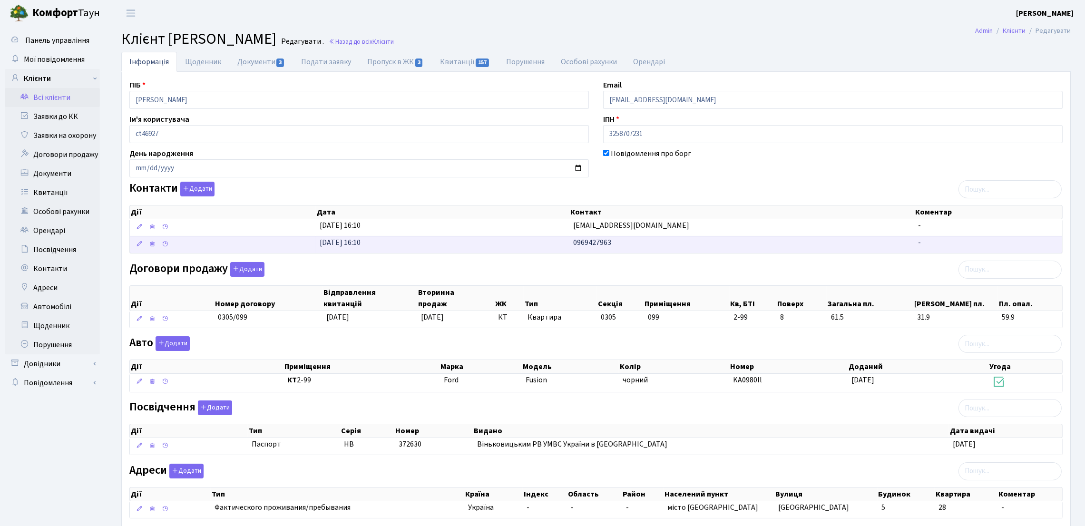
click at [623, 245] on td "0969427963" at bounding box center [742, 244] width 344 height 17
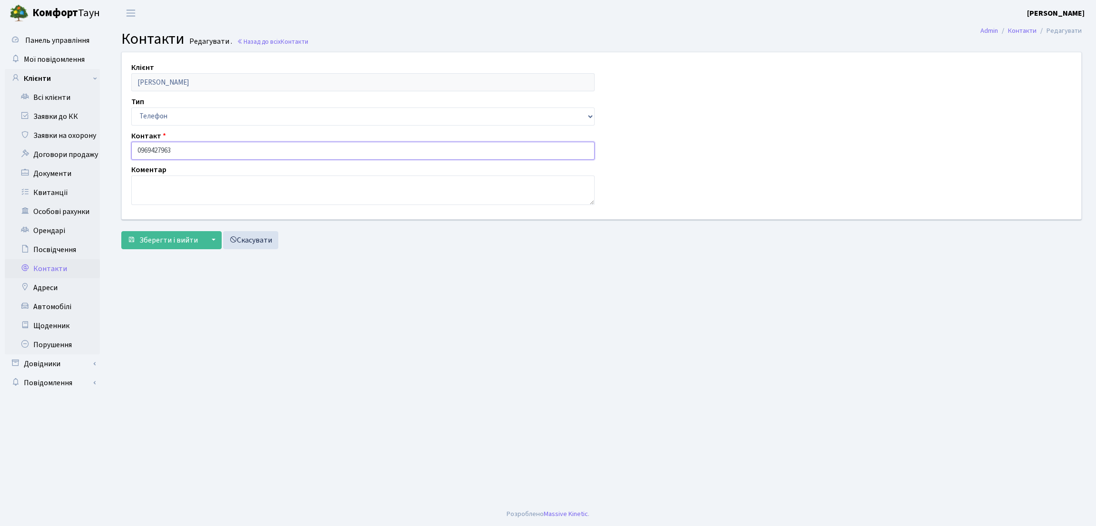
drag, startPoint x: 193, startPoint y: 149, endPoint x: 105, endPoint y: 148, distance: 88.5
click at [105, 148] on div "Панель управління Мої повідомлення Клієнти Всі клієнти Заявки до КК" at bounding box center [548, 264] width 1096 height 476
click at [147, 394] on main "Admin Контакти Редагувати Контакти Редагувати . Назад до всіх Контакти Клієнт К…" at bounding box center [601, 264] width 989 height 476
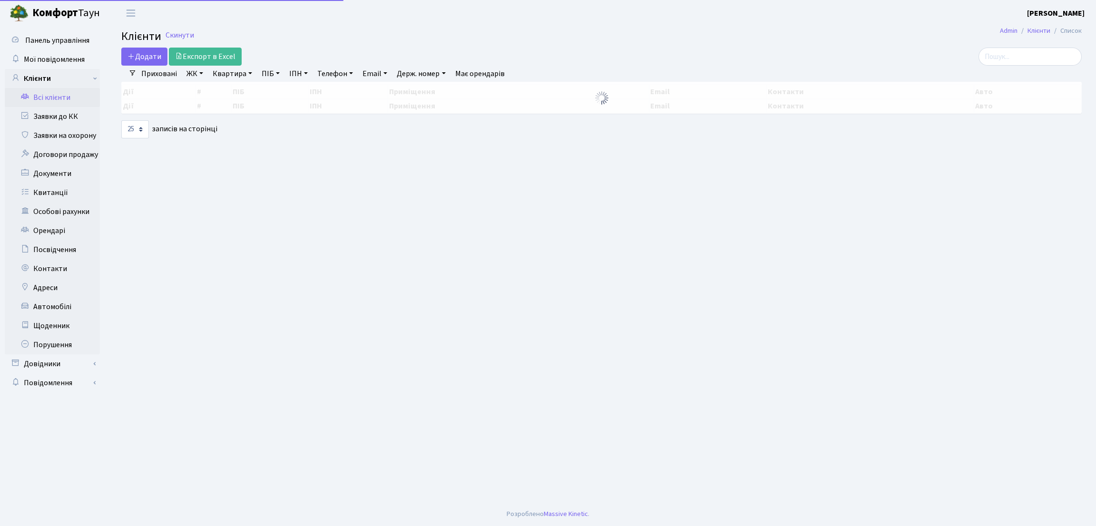
select select "25"
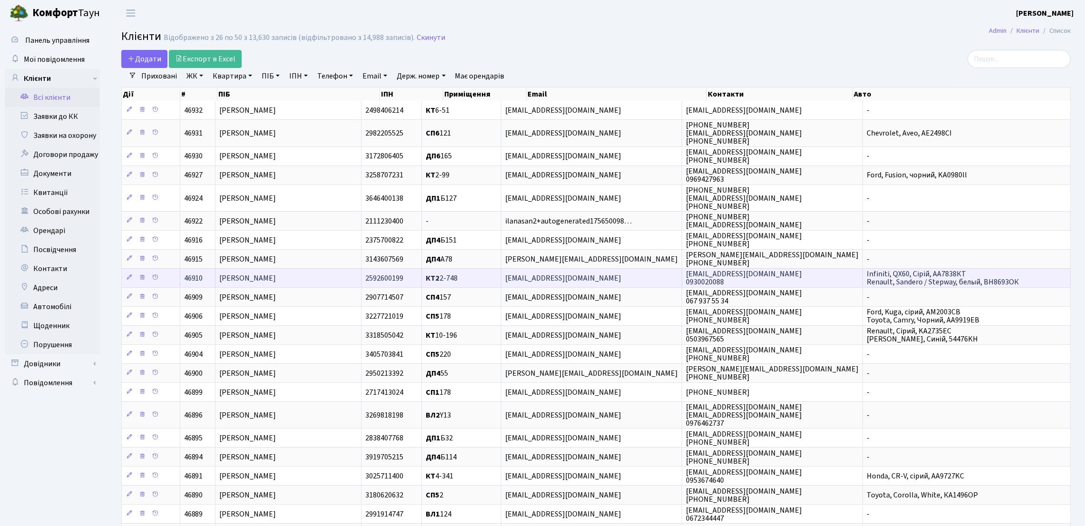
click at [276, 276] on span "[PERSON_NAME]" at bounding box center [247, 278] width 57 height 10
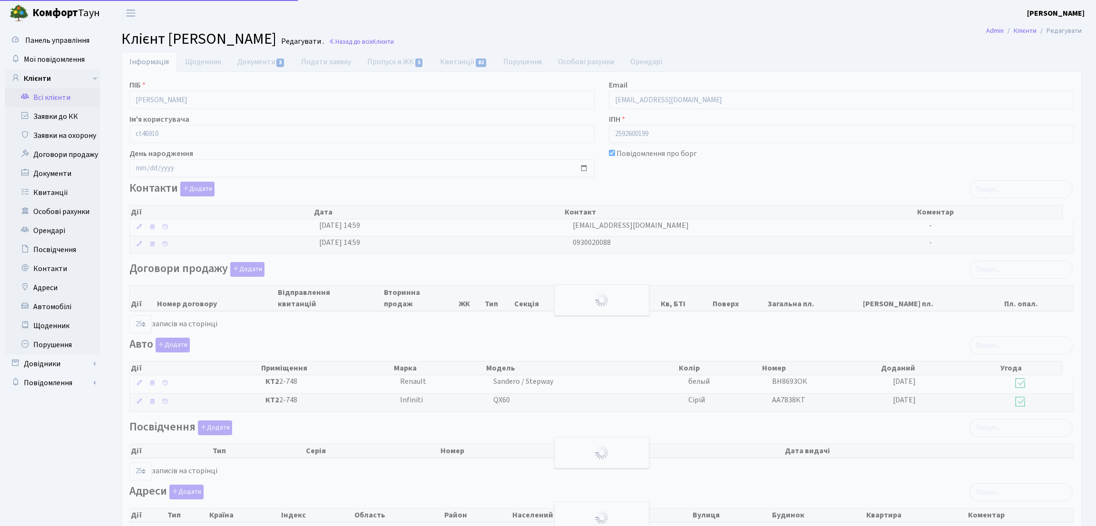
select select "25"
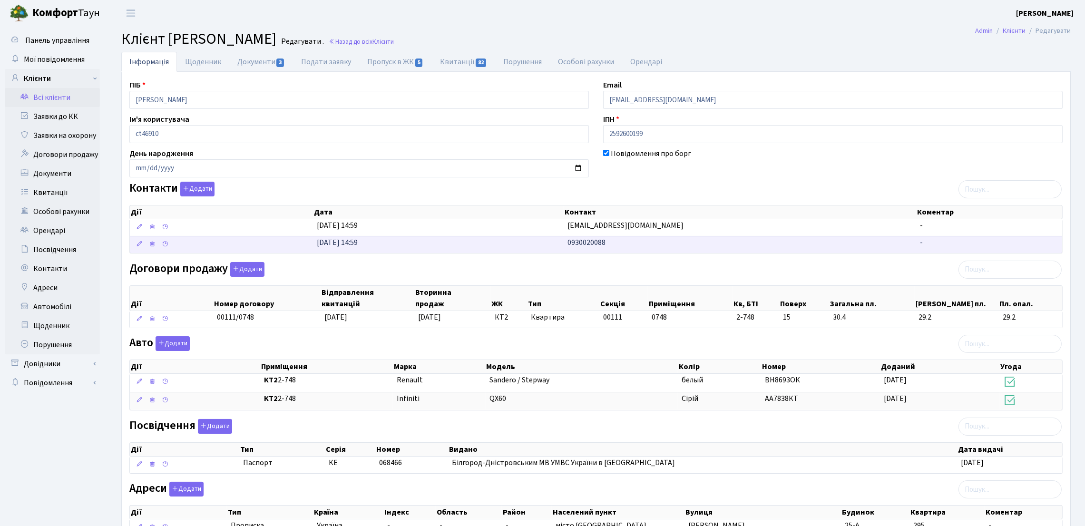
click at [638, 246] on td "0930020088" at bounding box center [740, 244] width 352 height 17
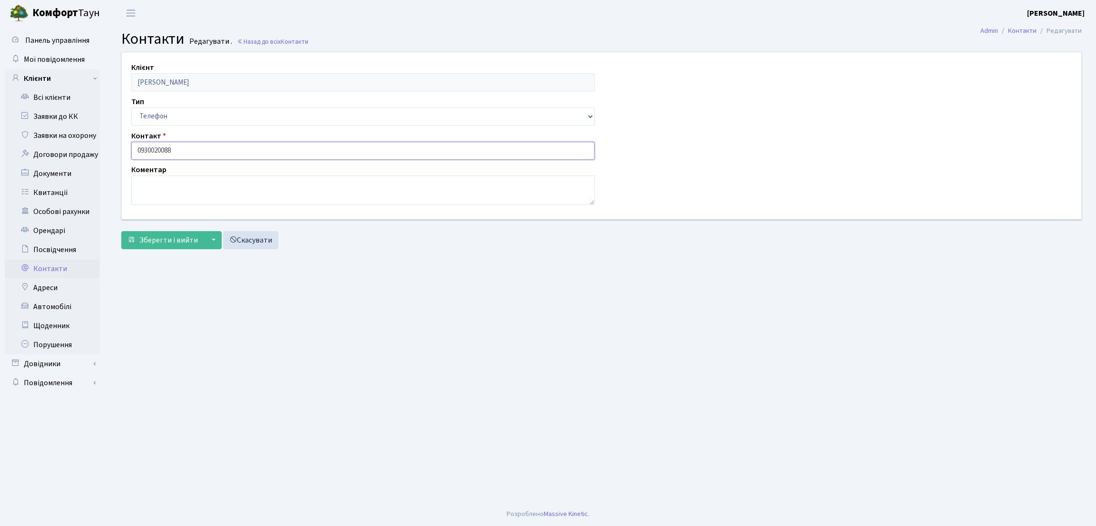
drag, startPoint x: 204, startPoint y: 144, endPoint x: 99, endPoint y: 150, distance: 104.4
click at [99, 150] on div "Панель управління Мої повідомлення Клієнти Всі клієнти Заявки до КК" at bounding box center [548, 264] width 1096 height 476
click at [139, 329] on main "Admin Контакти Редагувати Контакти Редагувати . Назад до всіх Контакти Клієнт Ф…" at bounding box center [601, 264] width 989 height 476
click at [138, 346] on main "Admin Контакти Редагувати Контакти Редагувати . Назад до всіх Контакти Клієнт Ф…" at bounding box center [601, 264] width 989 height 476
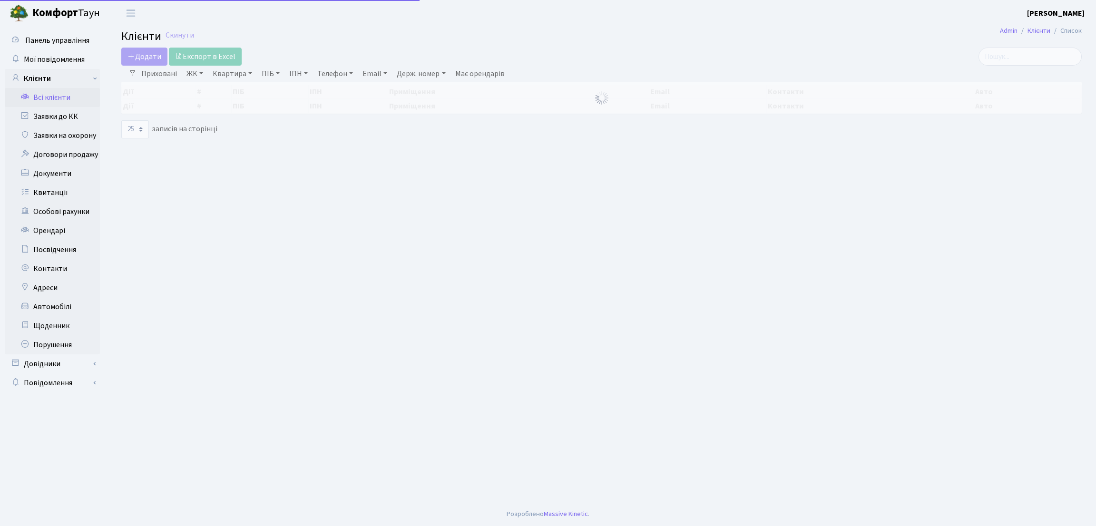
select select "25"
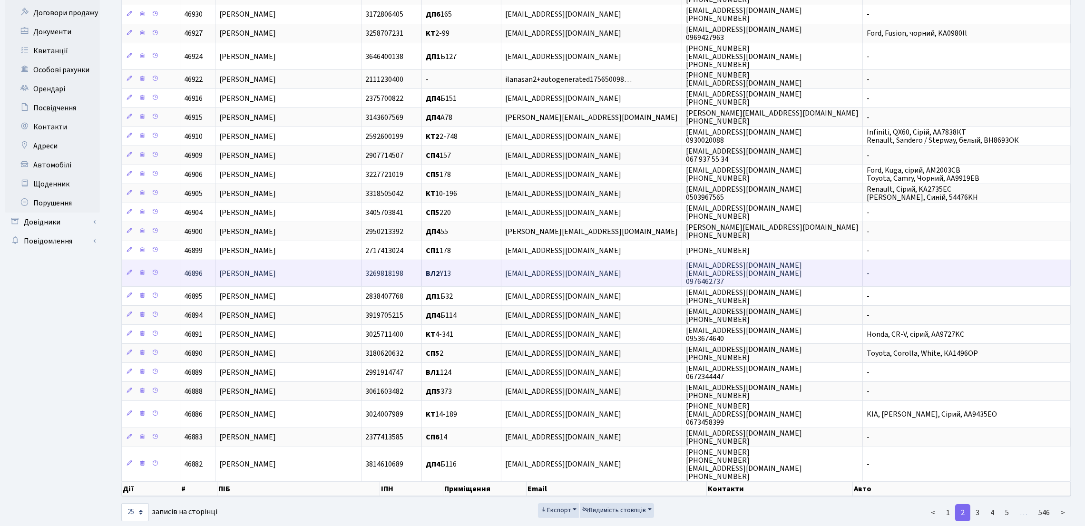
scroll to position [143, 0]
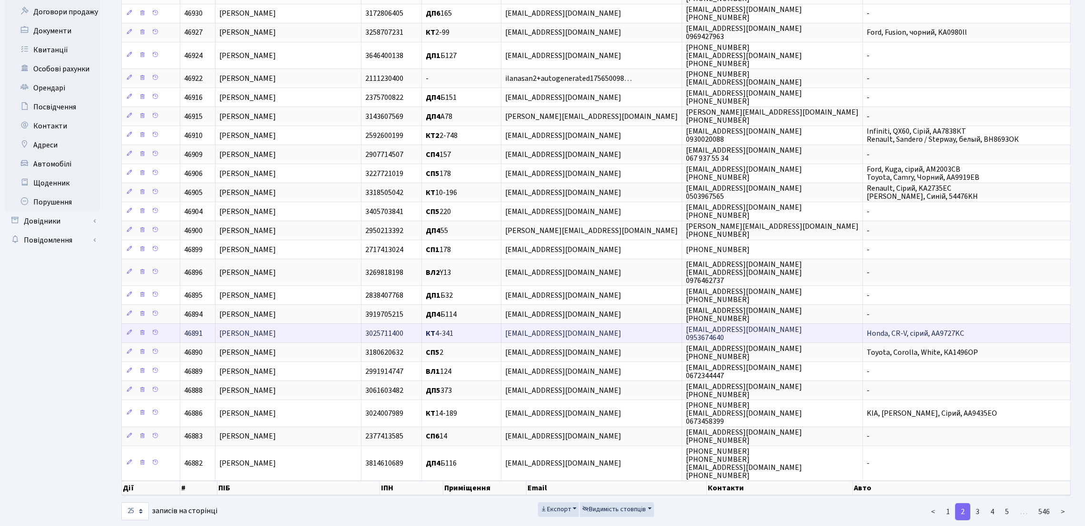
click at [312, 337] on td "[PERSON_NAME]" at bounding box center [288, 332] width 146 height 19
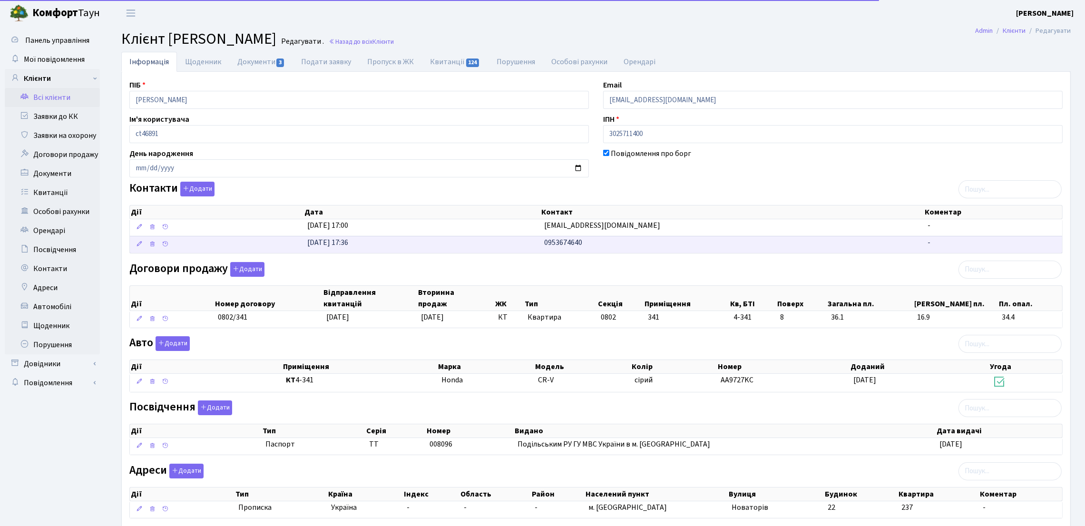
click at [576, 245] on span "0953674640" at bounding box center [563, 242] width 38 height 10
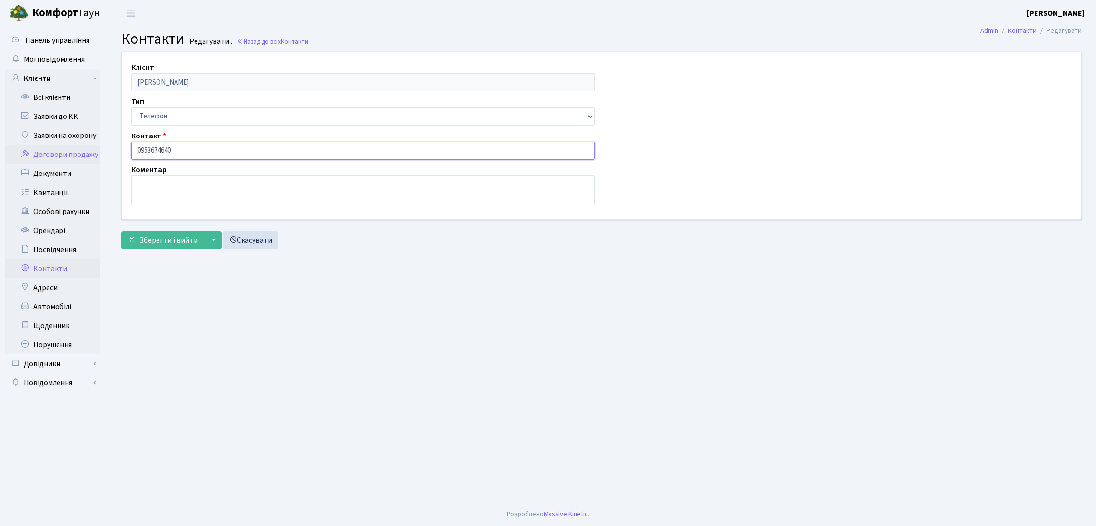
drag, startPoint x: 117, startPoint y: 152, endPoint x: 94, endPoint y: 149, distance: 24.0
click at [94, 149] on div "Панель управління Мої повідомлення Клієнти Всі клієнти Заявки до КК" at bounding box center [548, 264] width 1096 height 476
